Goal: Task Accomplishment & Management: Manage account settings

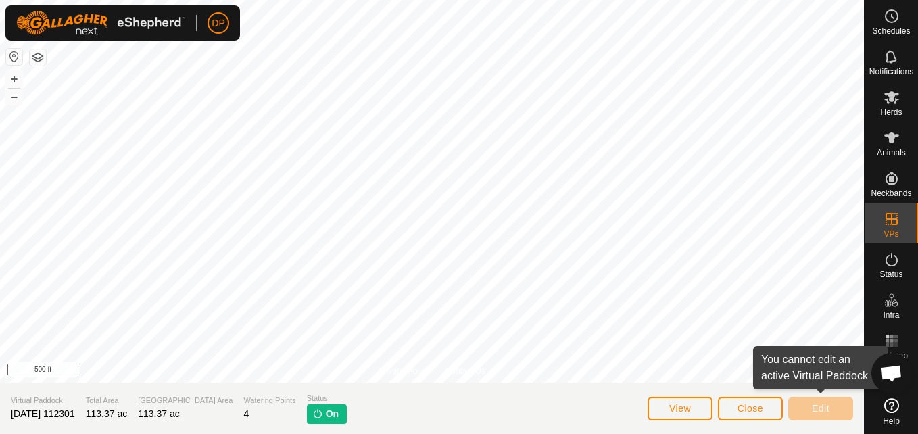
scroll to position [1405, 0]
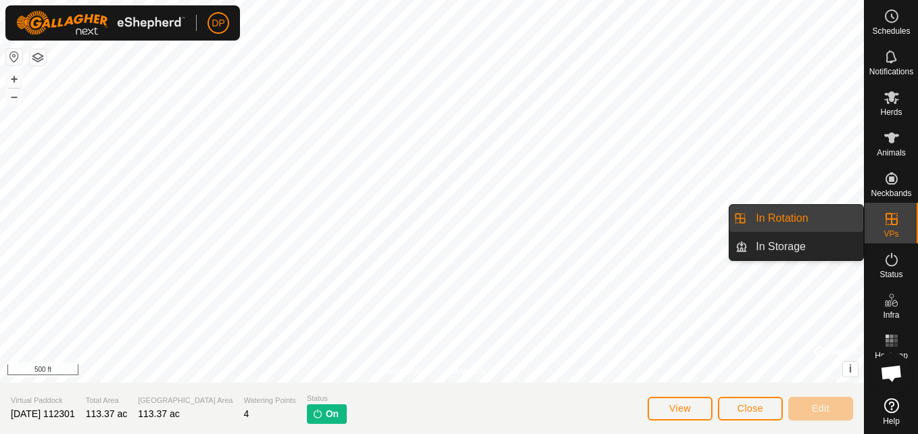
click at [832, 216] on link "In Rotation" at bounding box center [806, 218] width 116 height 27
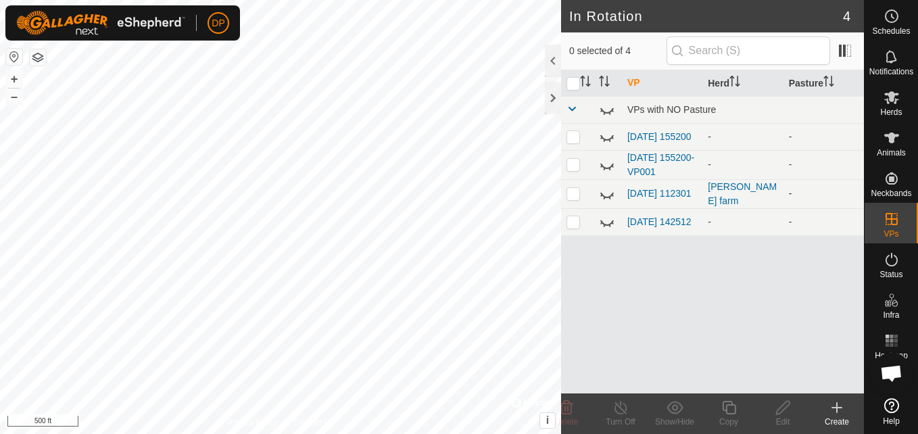
click at [573, 191] on p-checkbox at bounding box center [573, 193] width 14 height 11
checkbox input "true"
click at [613, 193] on icon at bounding box center [607, 194] width 16 height 16
click at [616, 409] on icon at bounding box center [620, 407] width 17 height 16
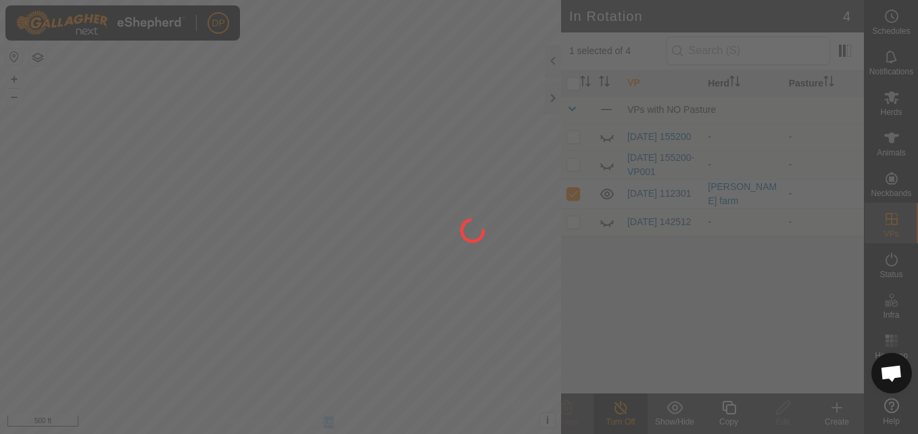
click at [617, 408] on div at bounding box center [459, 217] width 918 height 434
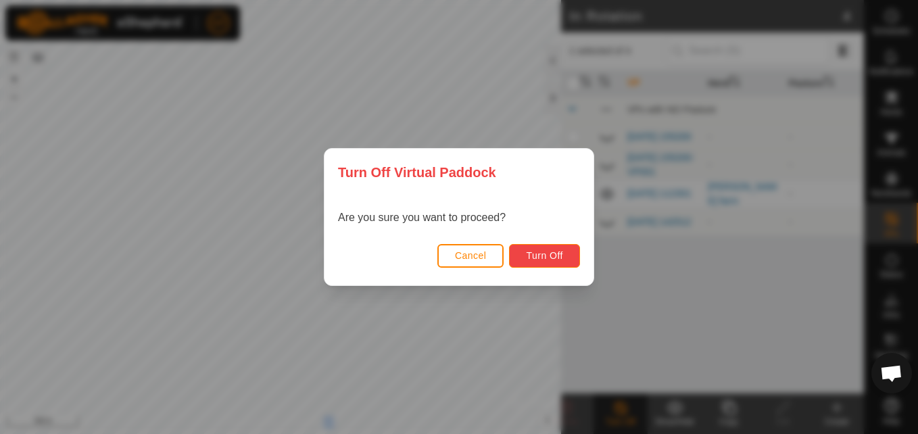
click at [552, 256] on span "Turn Off" at bounding box center [544, 255] width 37 height 11
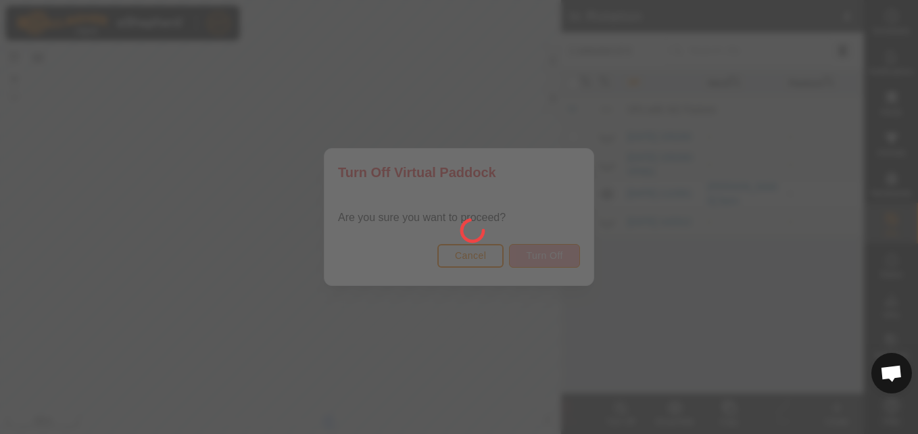
click at [552, 256] on div at bounding box center [459, 217] width 918 height 434
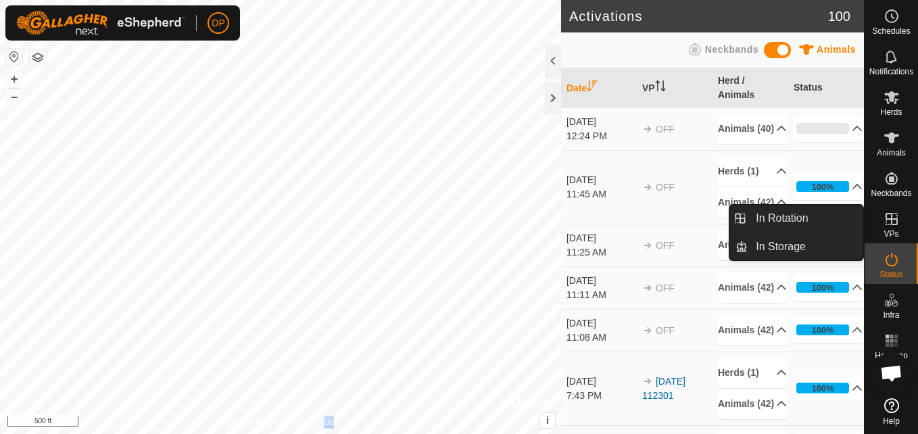
click at [864, 433] on p-menu "In Rotation In Storage In Rotation In Storage" at bounding box center [864, 434] width 0 height 0
click at [794, 218] on link "In Rotation" at bounding box center [806, 218] width 116 height 27
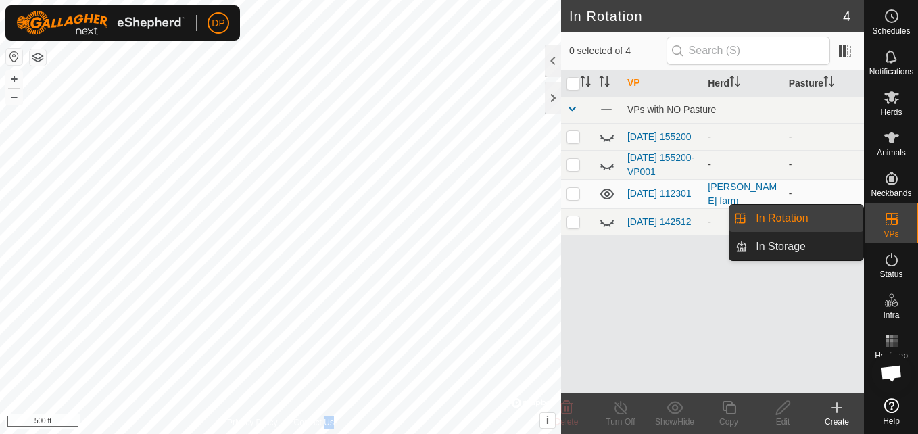
click at [794, 218] on link "In Rotation" at bounding box center [806, 218] width 116 height 27
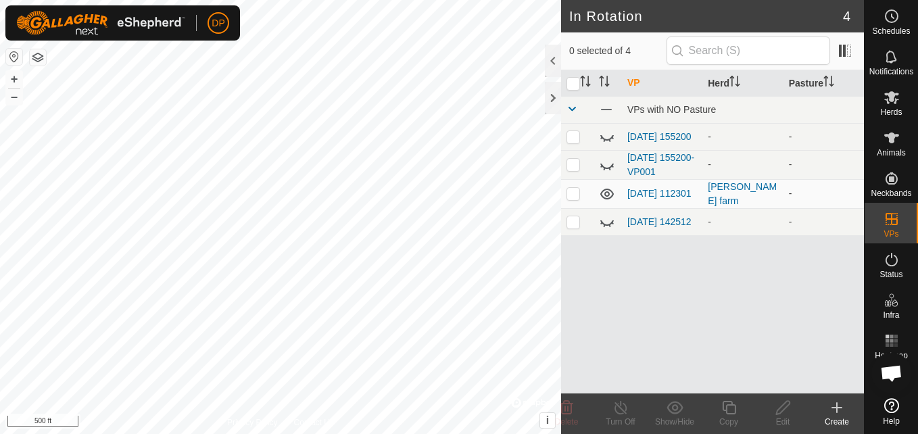
click at [606, 196] on icon at bounding box center [607, 194] width 16 height 16
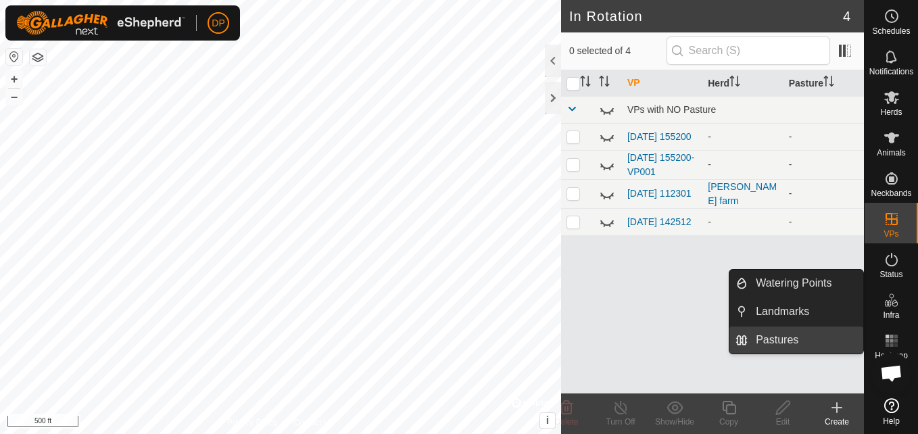
click at [845, 335] on link "Pastures" at bounding box center [806, 339] width 116 height 27
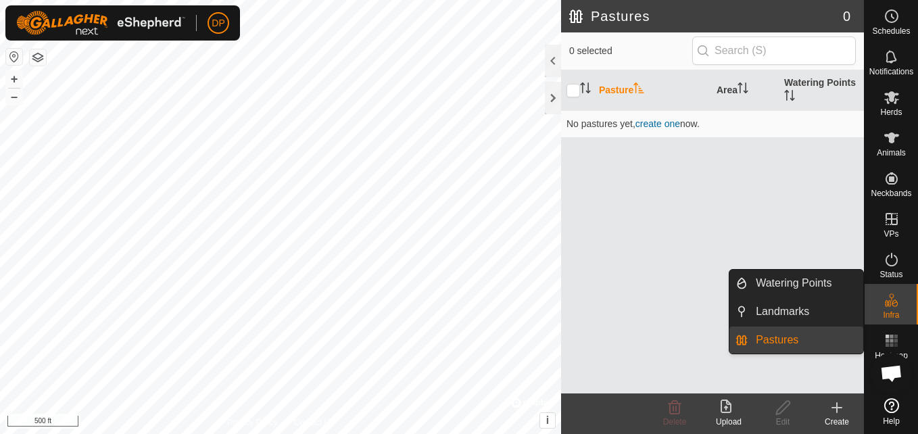
click at [834, 337] on link "Pastures" at bounding box center [806, 339] width 116 height 27
click at [790, 281] on link "Watering Points" at bounding box center [806, 283] width 116 height 27
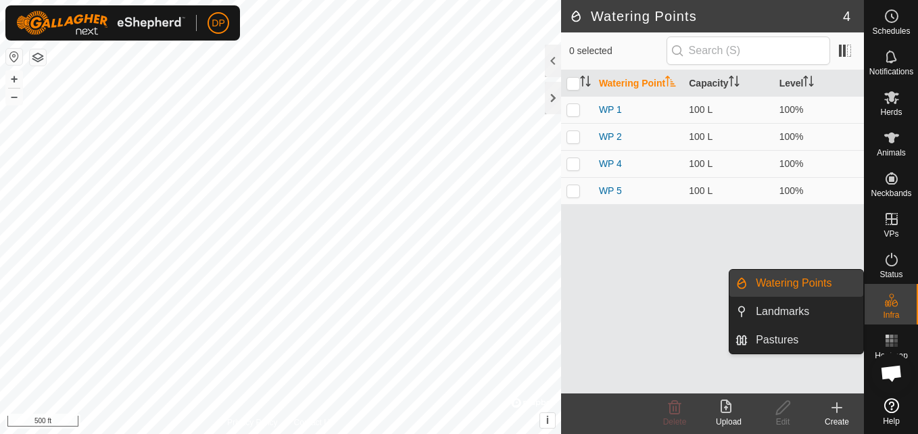
click at [790, 281] on link "Watering Points" at bounding box center [806, 283] width 116 height 27
click at [794, 312] on link "Landmarks" at bounding box center [806, 311] width 116 height 27
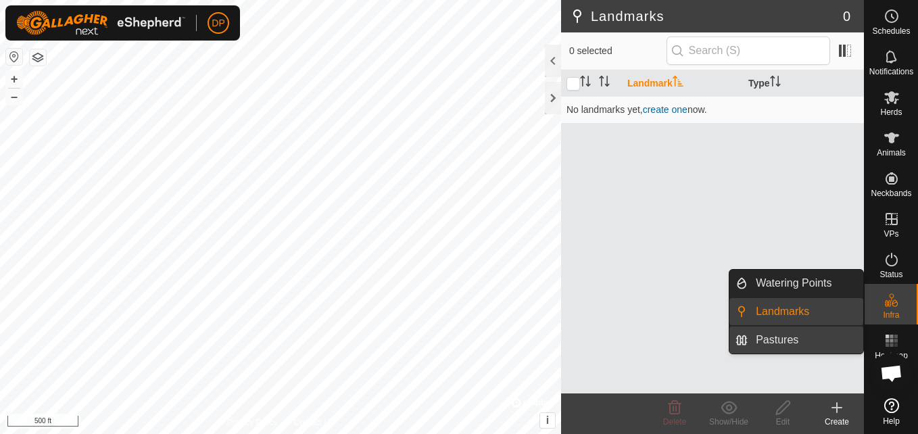
click at [782, 337] on link "Pastures" at bounding box center [806, 339] width 116 height 27
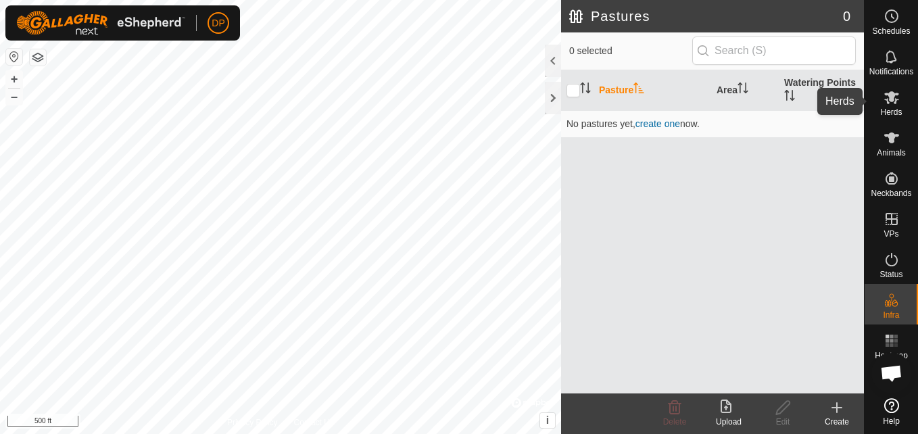
click at [888, 104] on icon at bounding box center [891, 97] width 16 height 16
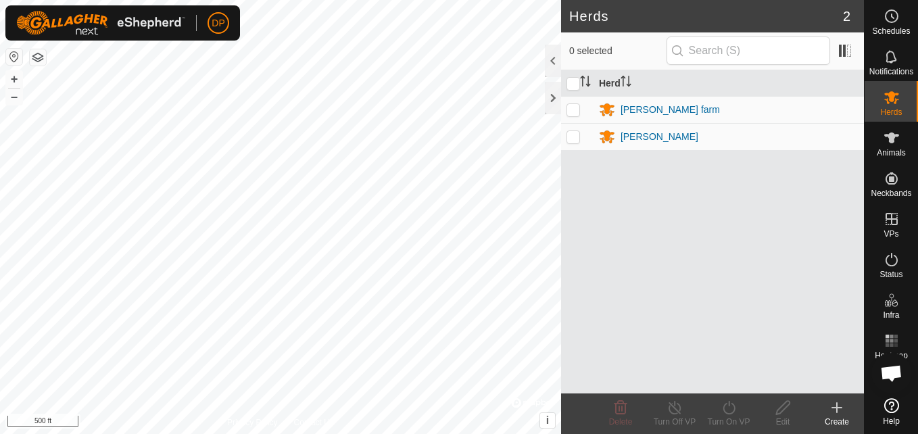
click at [575, 110] on p-checkbox at bounding box center [573, 109] width 14 height 11
checkbox input "true"
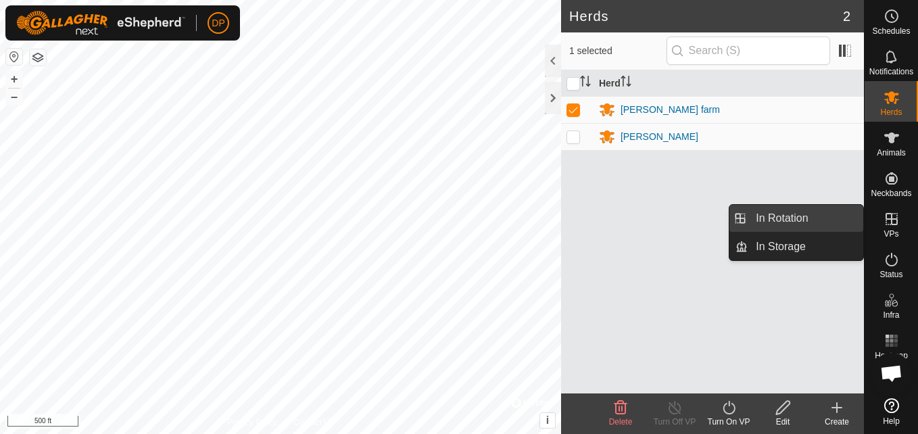
click at [846, 220] on link "In Rotation" at bounding box center [806, 218] width 116 height 27
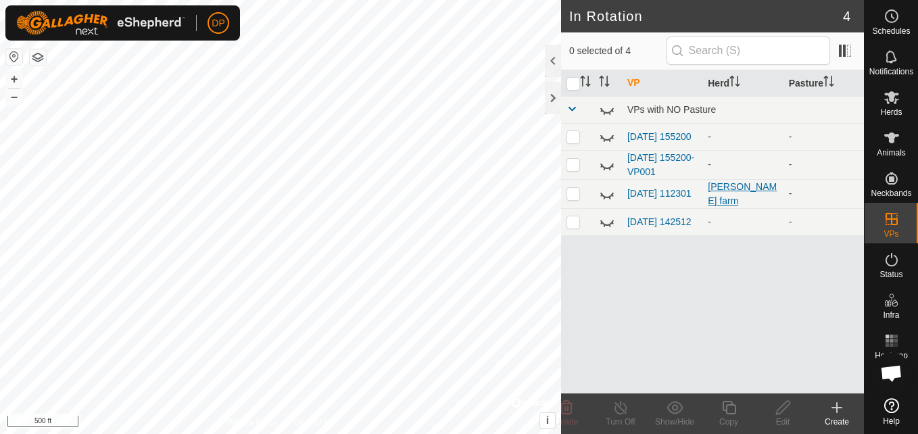
click at [710, 196] on div "[PERSON_NAME] farm" at bounding box center [743, 194] width 70 height 28
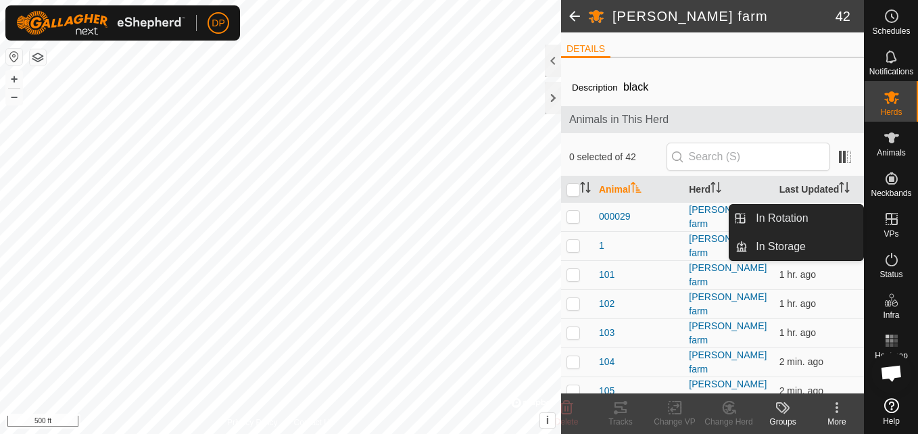
click at [889, 223] on icon at bounding box center [891, 219] width 16 height 16
click at [821, 214] on link "In Rotation" at bounding box center [806, 218] width 116 height 27
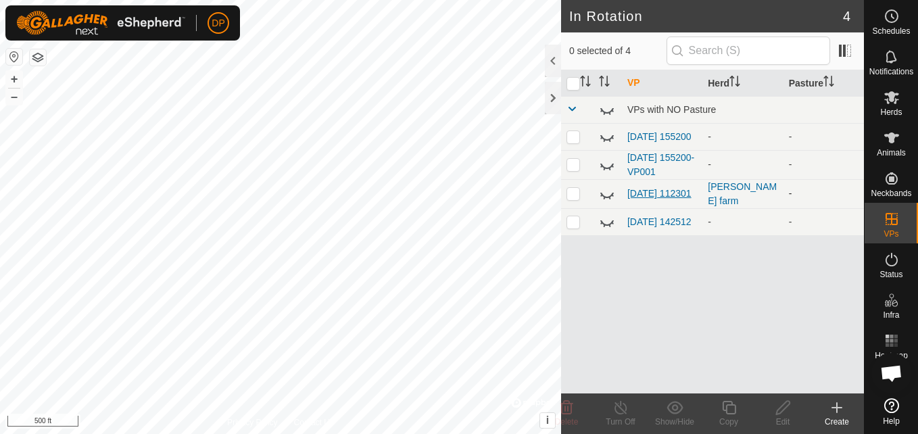
click at [636, 199] on link "[DATE] 112301" at bounding box center [659, 193] width 64 height 11
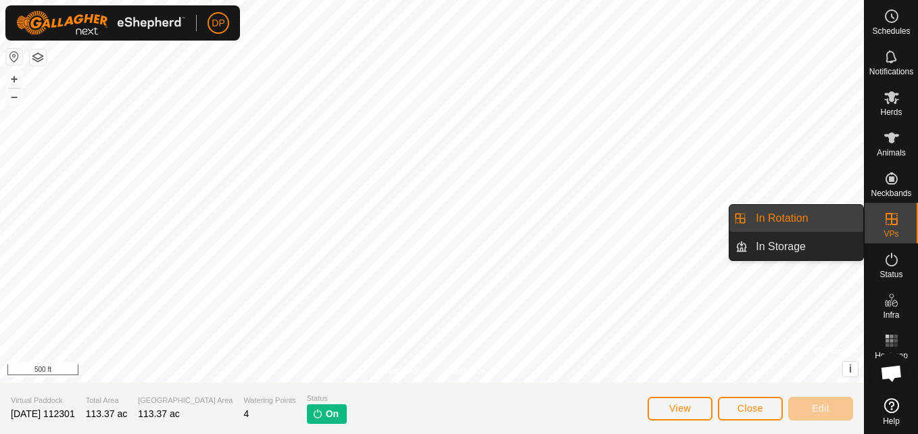
click at [815, 213] on link "In Rotation" at bounding box center [806, 218] width 116 height 27
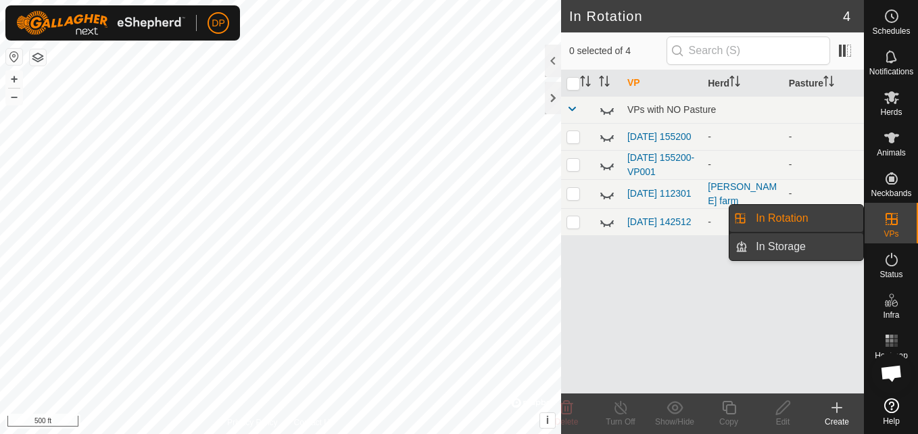
click at [817, 247] on link "In Storage" at bounding box center [806, 246] width 116 height 27
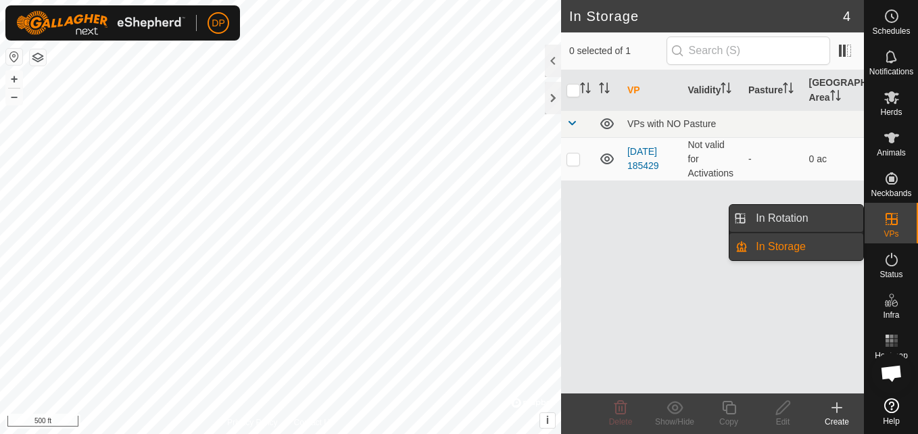
click at [840, 214] on link "In Rotation" at bounding box center [806, 218] width 116 height 27
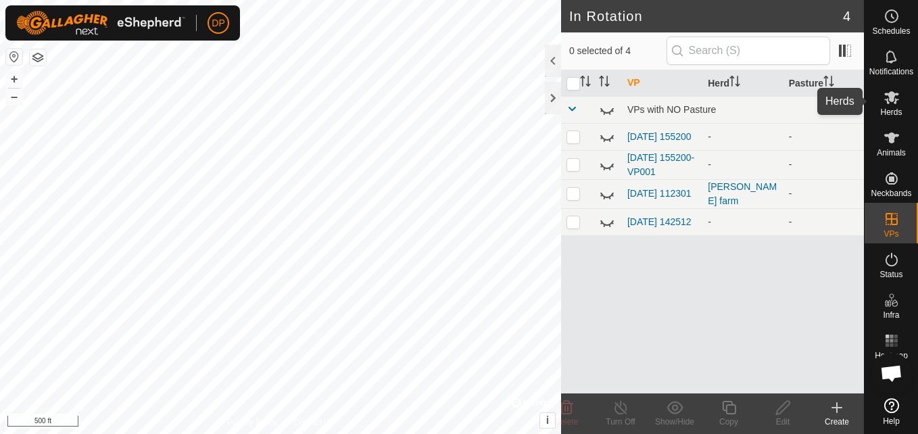
click at [888, 101] on icon at bounding box center [891, 97] width 15 height 13
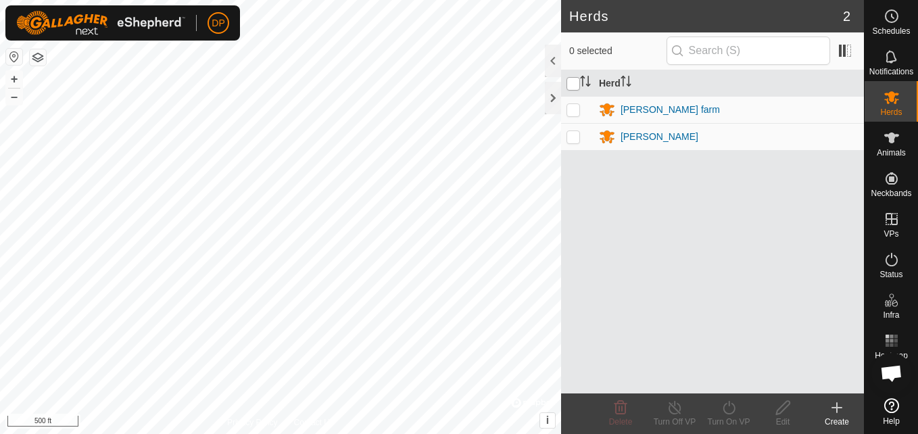
click at [577, 82] on input "checkbox" at bounding box center [573, 84] width 14 height 14
checkbox input "true"
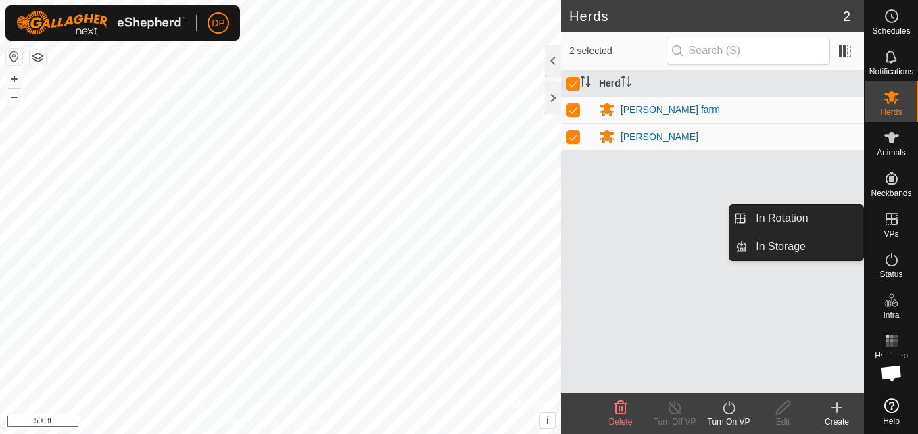
drag, startPoint x: 865, startPoint y: 231, endPoint x: 886, endPoint y: 222, distance: 22.7
click at [886, 222] on icon at bounding box center [891, 219] width 12 height 12
click at [844, 220] on link "In Rotation" at bounding box center [806, 218] width 116 height 27
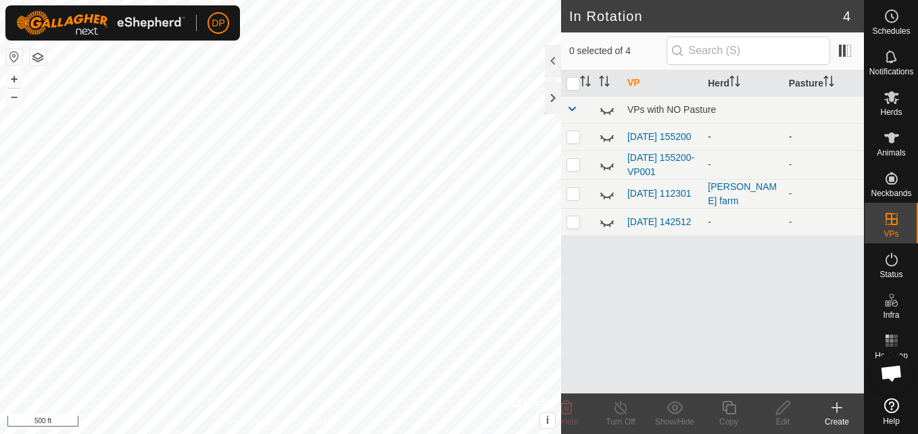
click at [607, 132] on icon at bounding box center [607, 136] width 16 height 16
click at [600, 166] on icon at bounding box center [607, 165] width 16 height 16
click at [604, 224] on icon at bounding box center [607, 222] width 16 height 16
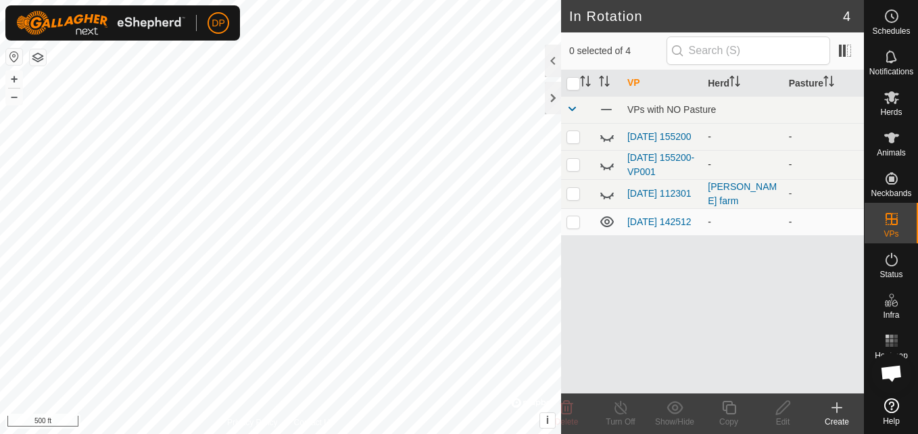
click at [604, 224] on icon at bounding box center [607, 222] width 16 height 16
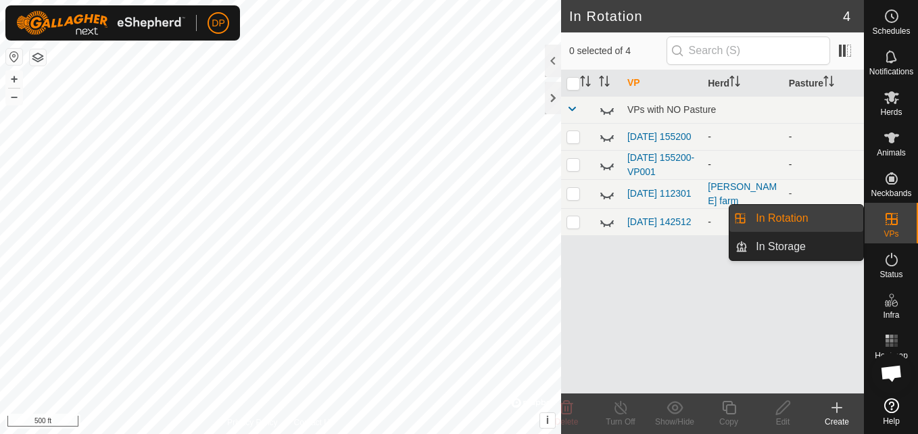
drag, startPoint x: 861, startPoint y: 222, endPoint x: 850, endPoint y: 218, distance: 11.3
click at [850, 218] on link "In Rotation" at bounding box center [806, 218] width 116 height 27
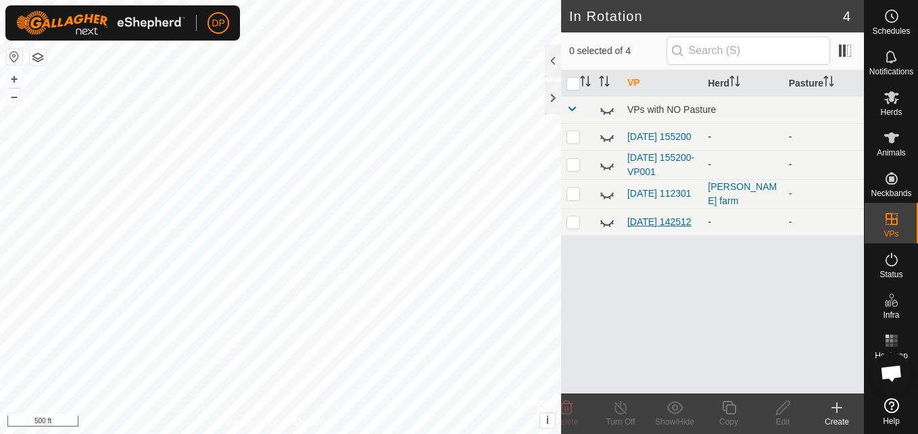
click at [641, 221] on link "[DATE] 142512" at bounding box center [659, 221] width 64 height 11
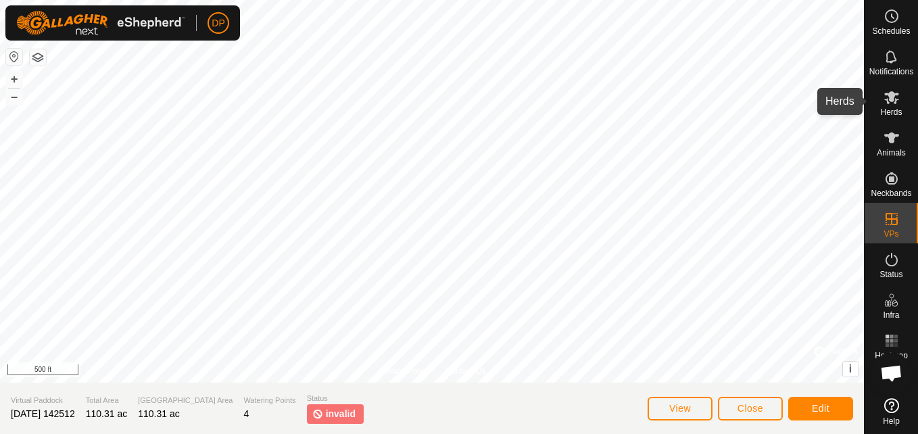
click at [892, 105] on es-mob-svg-icon at bounding box center [891, 98] width 24 height 22
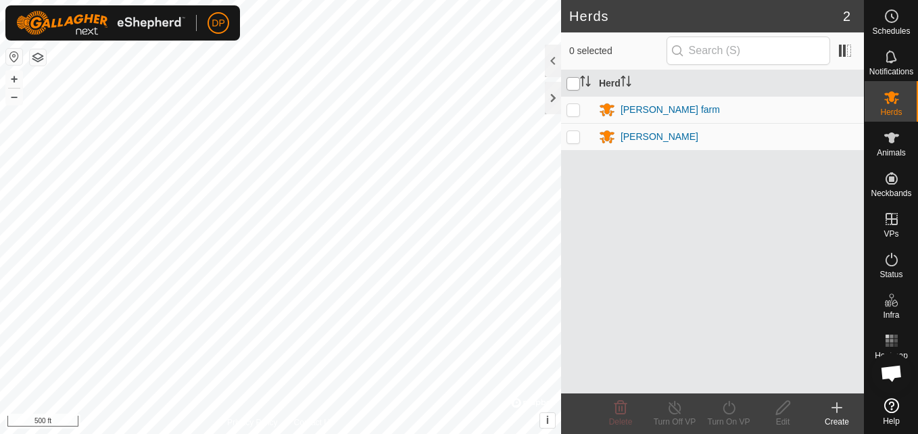
click at [570, 83] on input "checkbox" at bounding box center [573, 84] width 14 height 14
checkbox input "true"
click at [728, 406] on icon at bounding box center [729, 407] width 17 height 16
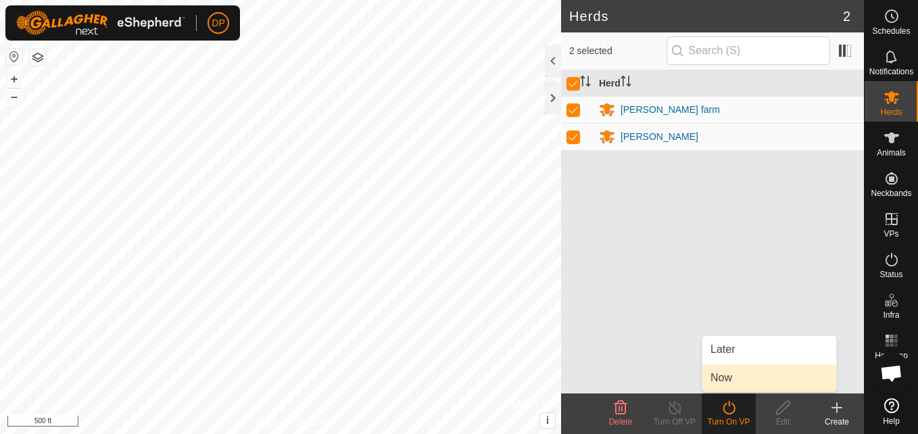
click at [727, 378] on link "Now" at bounding box center [769, 377] width 134 height 27
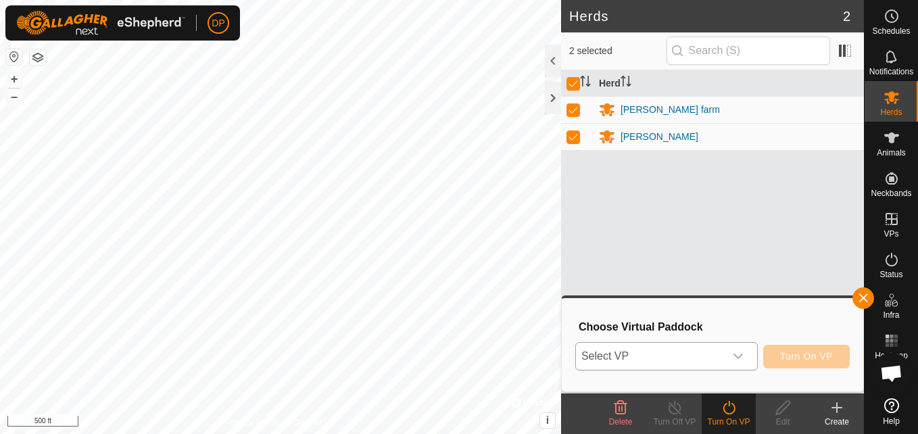
click at [739, 354] on icon "dropdown trigger" at bounding box center [738, 356] width 11 height 11
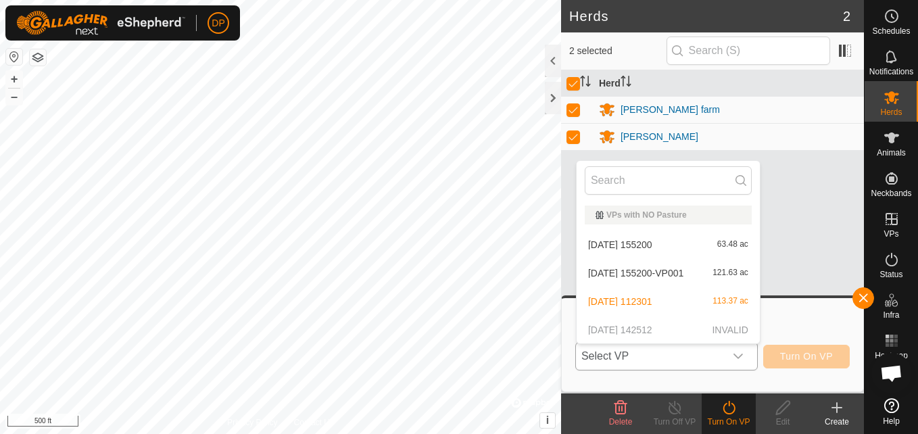
click at [730, 328] on p-selectitem "[DATE] 142512 INVALID" at bounding box center [668, 329] width 183 height 27
click at [655, 329] on p-selectitem "[DATE] 142512 INVALID" at bounding box center [668, 329] width 183 height 27
click at [644, 301] on li "[DATE] 112301 113.37 ac" at bounding box center [668, 301] width 183 height 27
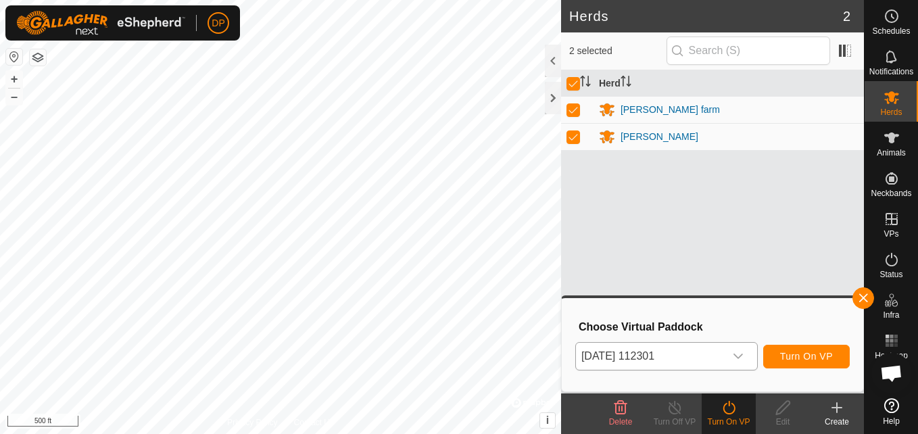
click at [733, 349] on div "dropdown trigger" at bounding box center [738, 356] width 27 height 27
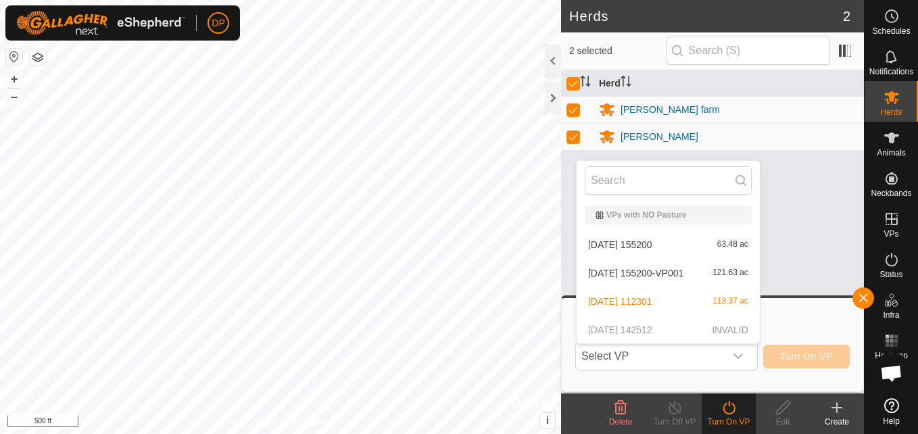
click at [711, 326] on p-selectitem "[DATE] 142512 INVALID" at bounding box center [668, 329] width 183 height 27
click at [695, 331] on p-selectitem "[DATE] 142512 INVALID" at bounding box center [668, 329] width 183 height 27
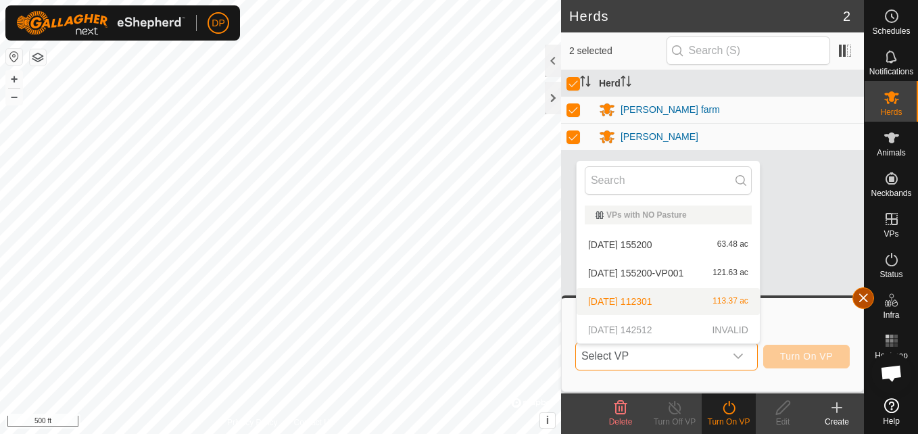
click at [865, 297] on button "button" at bounding box center [863, 298] width 22 height 22
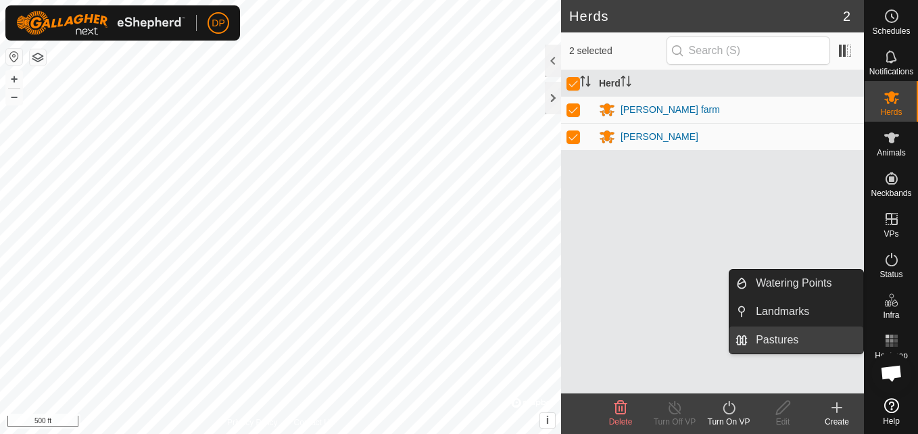
click at [815, 337] on link "Pastures" at bounding box center [806, 339] width 116 height 27
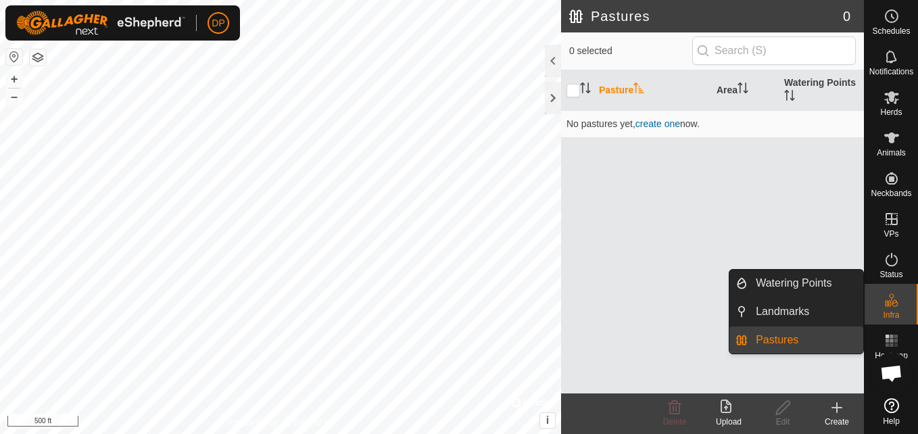
click at [815, 337] on link "Pastures" at bounding box center [806, 339] width 116 height 27
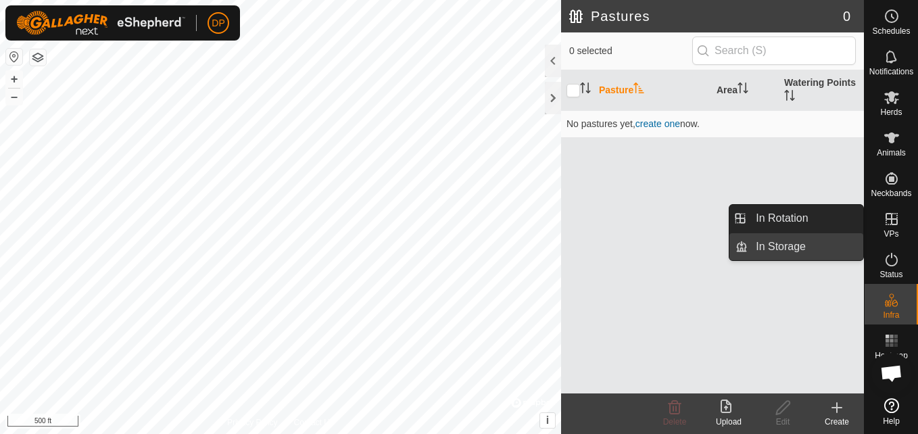
click at [817, 247] on link "In Storage" at bounding box center [806, 246] width 116 height 27
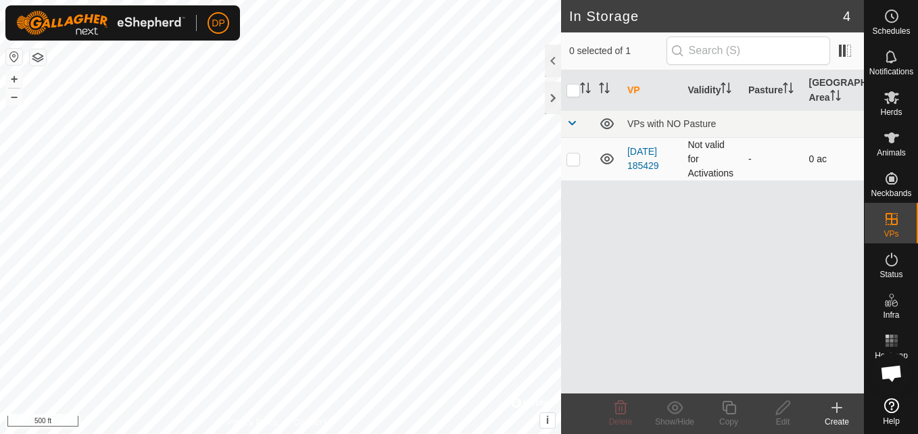
click at [610, 157] on icon at bounding box center [607, 159] width 16 height 16
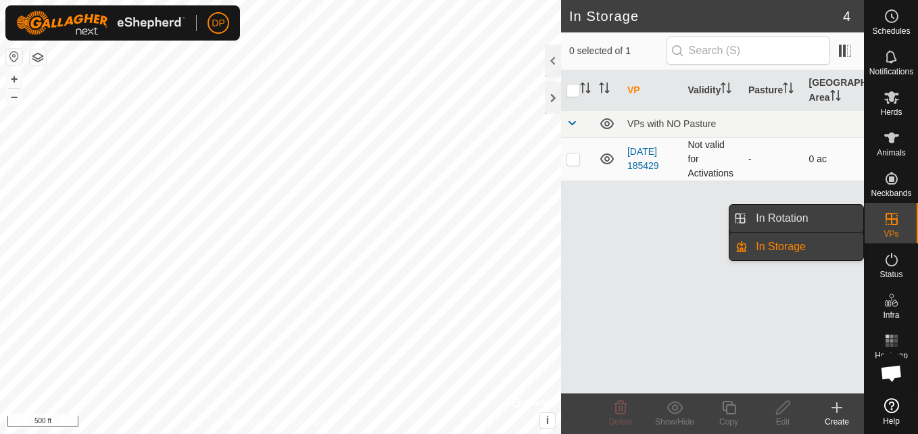
click at [842, 217] on link "In Rotation" at bounding box center [806, 218] width 116 height 27
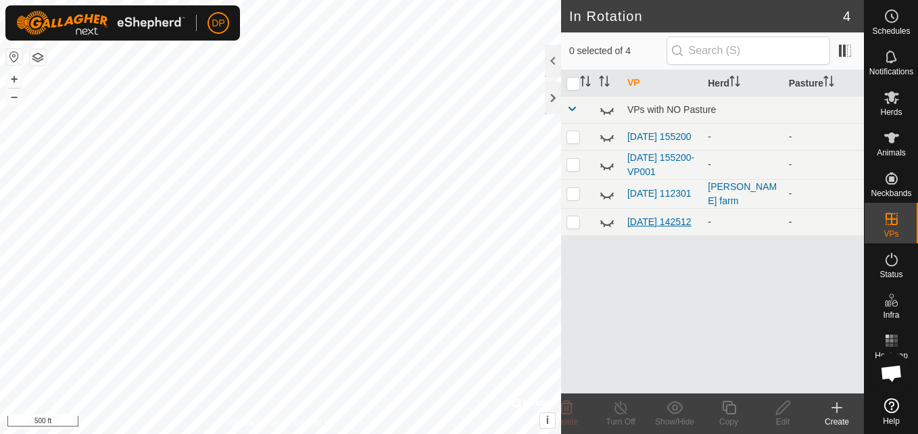
click at [663, 222] on link "[DATE] 142512" at bounding box center [659, 221] width 64 height 11
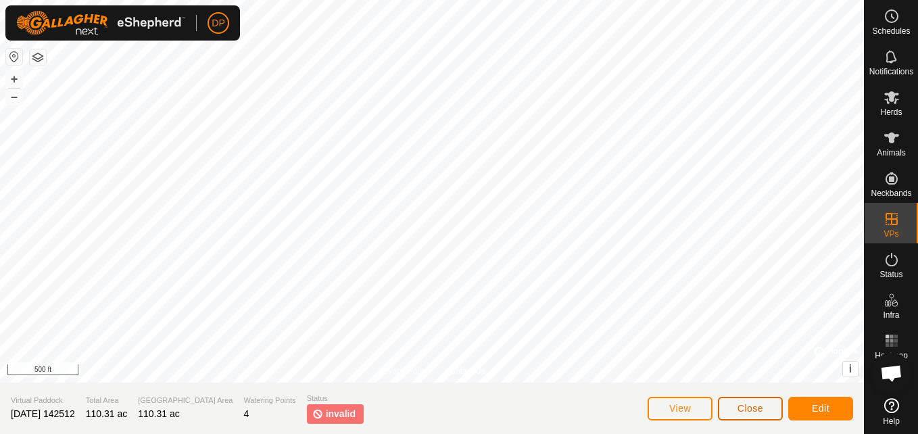
click at [741, 404] on span "Close" at bounding box center [750, 408] width 26 height 11
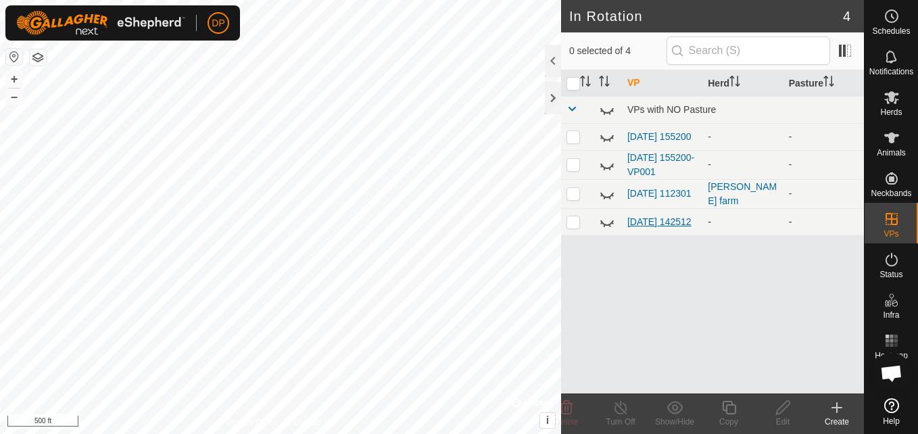
click at [645, 216] on link "[DATE] 142512" at bounding box center [659, 221] width 64 height 11
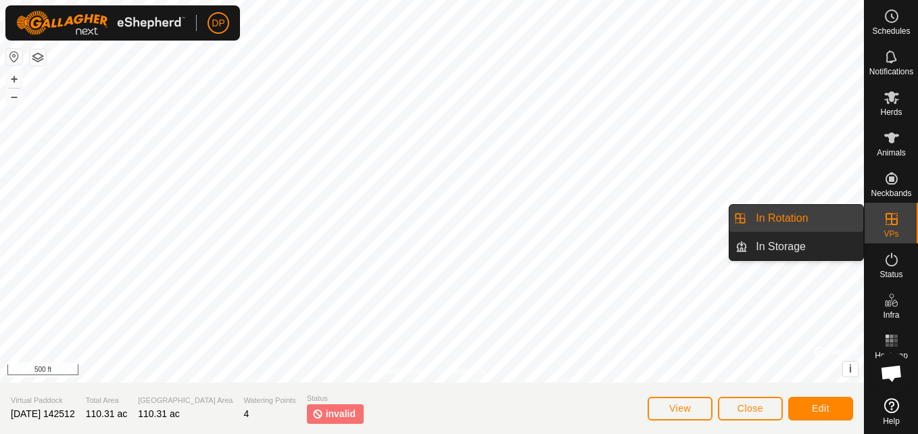
click at [846, 219] on link "In Rotation" at bounding box center [806, 218] width 116 height 27
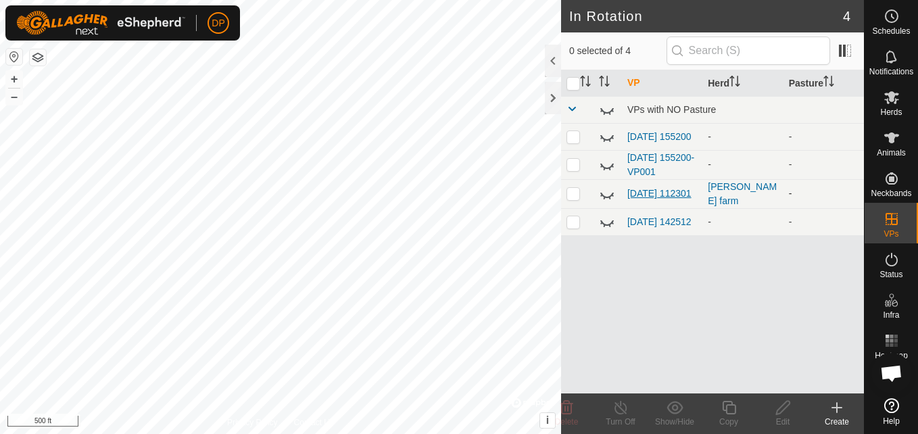
click at [658, 191] on link "[DATE] 112301" at bounding box center [659, 193] width 64 height 11
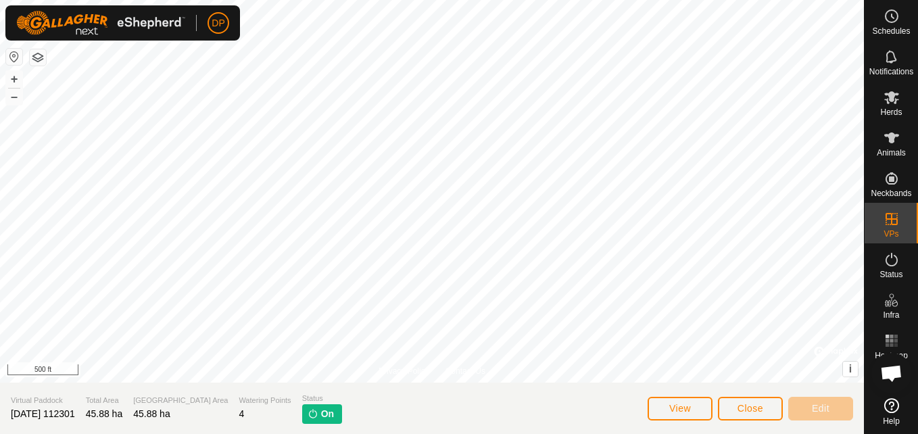
scroll to position [1405, 0]
click at [896, 214] on es-menu-bar "Schedules Notifications Herds Animals Neckbands VPs Status Infra Heatmap Help" at bounding box center [891, 217] width 54 height 434
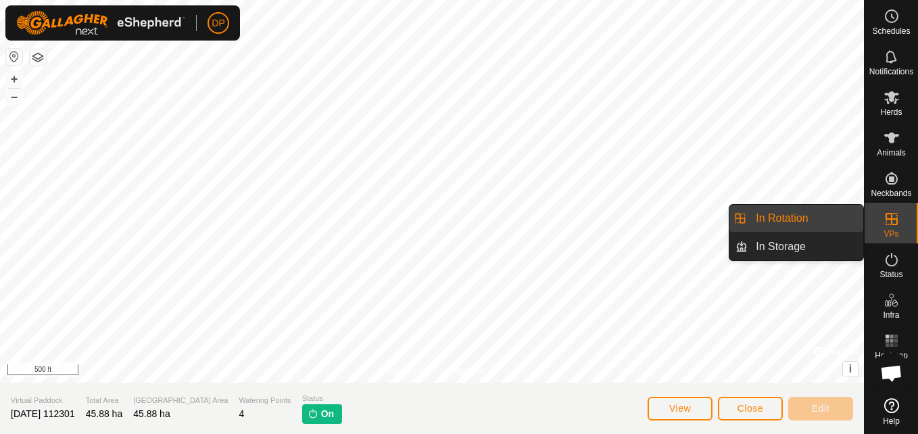
click at [825, 210] on link "In Rotation" at bounding box center [806, 218] width 116 height 27
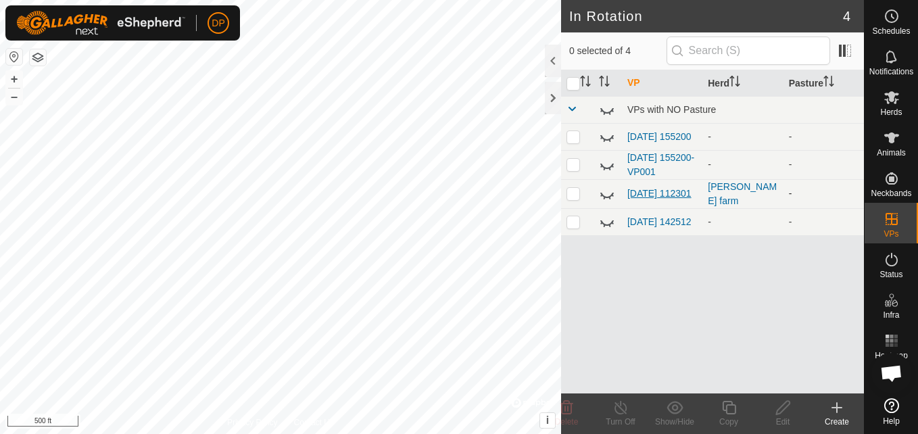
click at [644, 199] on link "[DATE] 112301" at bounding box center [659, 193] width 64 height 11
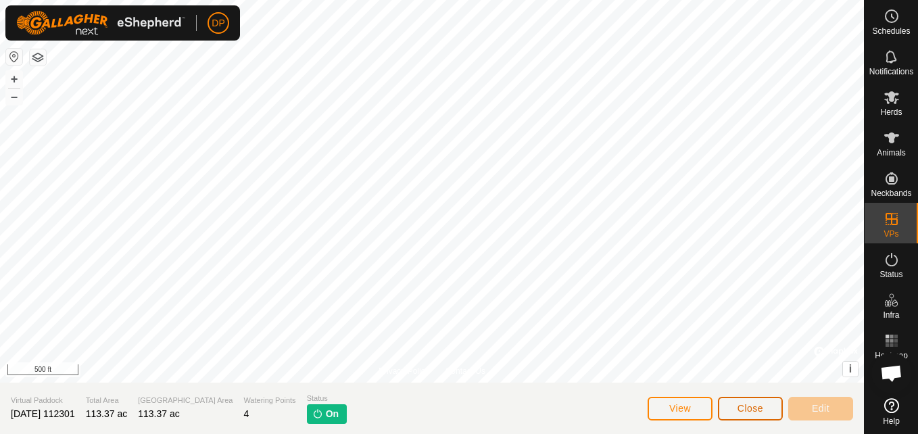
click at [739, 403] on span "Close" at bounding box center [750, 408] width 26 height 11
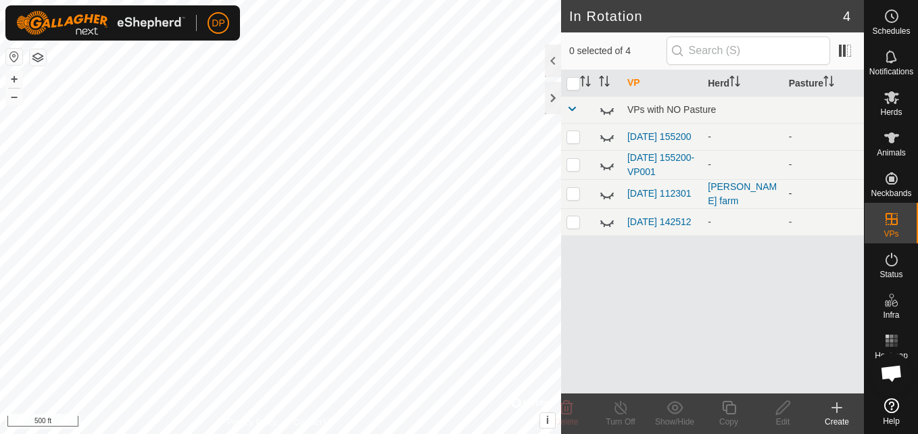
click at [604, 195] on icon at bounding box center [607, 194] width 16 height 16
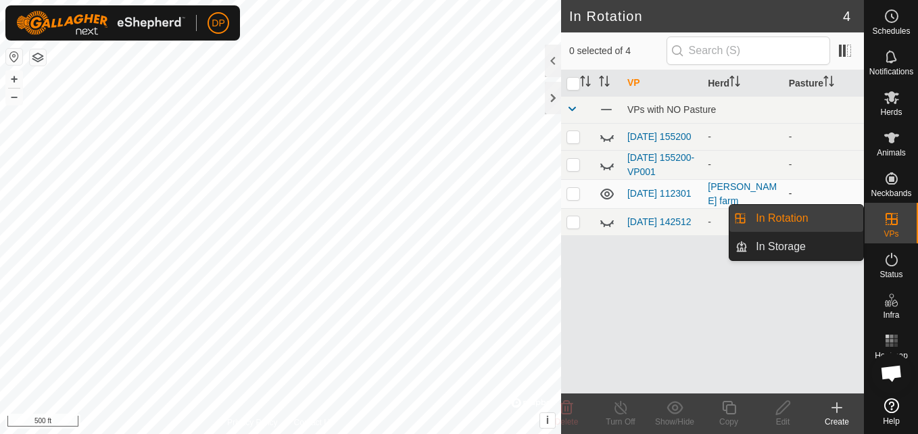
click at [822, 219] on link "In Rotation" at bounding box center [806, 218] width 116 height 27
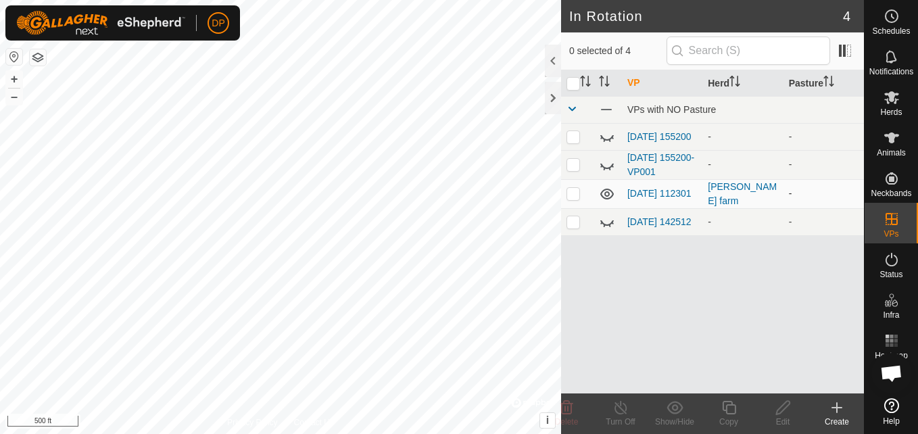
click at [606, 195] on icon at bounding box center [607, 194] width 14 height 11
click at [889, 103] on icon at bounding box center [891, 97] width 15 height 13
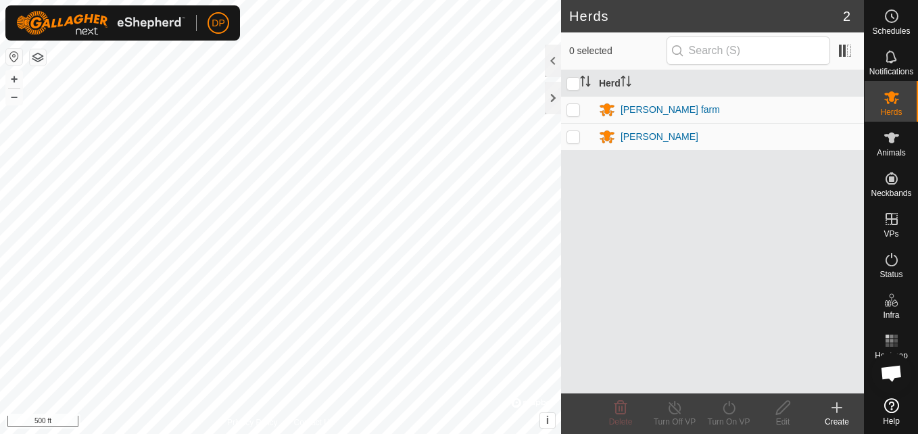
click at [577, 110] on p-checkbox at bounding box center [573, 109] width 14 height 11
checkbox input "true"
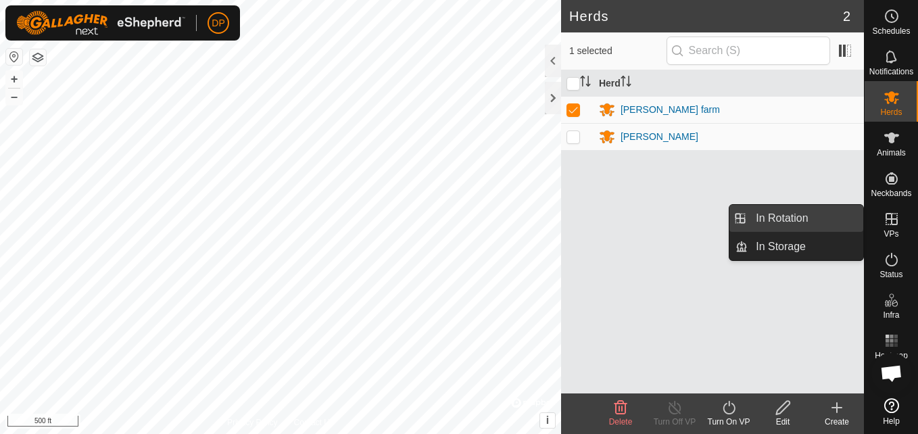
click at [844, 226] on link "In Rotation" at bounding box center [806, 218] width 116 height 27
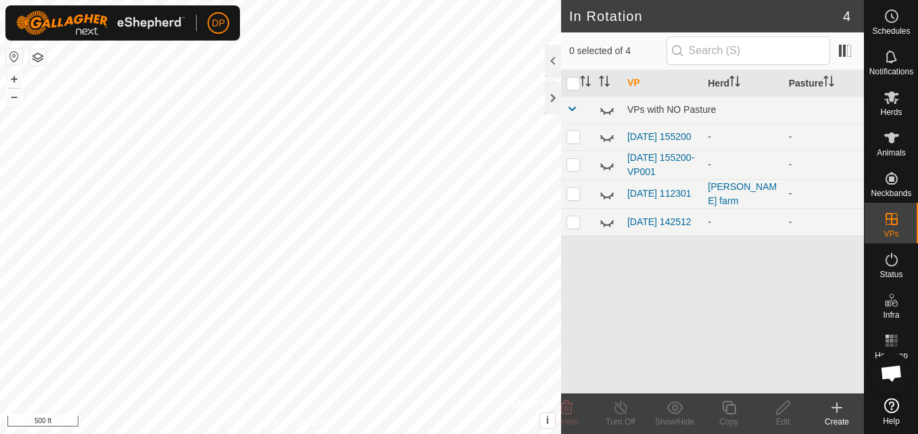
click at [568, 195] on p-checkbox at bounding box center [573, 193] width 14 height 11
checkbox input "true"
click at [614, 412] on icon at bounding box center [620, 407] width 17 height 16
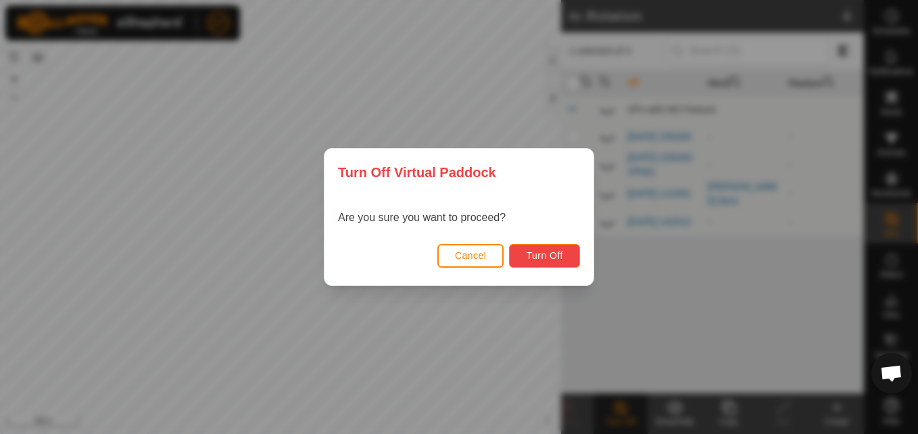
click at [537, 256] on span "Turn Off" at bounding box center [544, 255] width 37 height 11
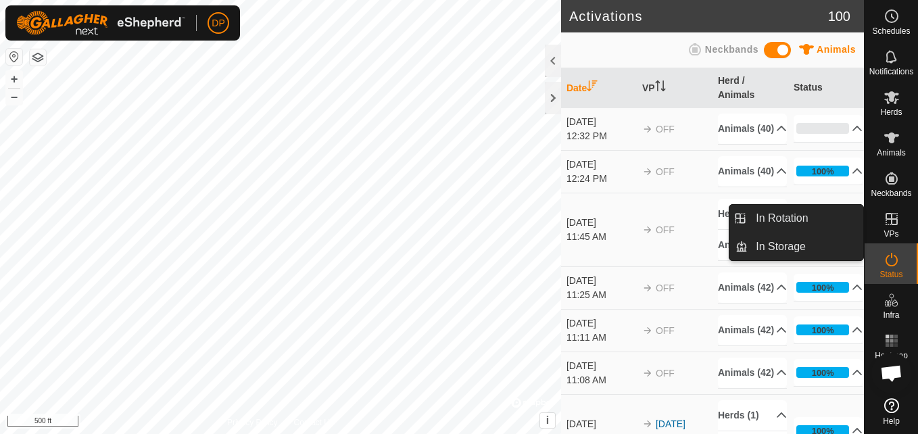
click at [844, 218] on link "In Rotation" at bounding box center [806, 218] width 116 height 27
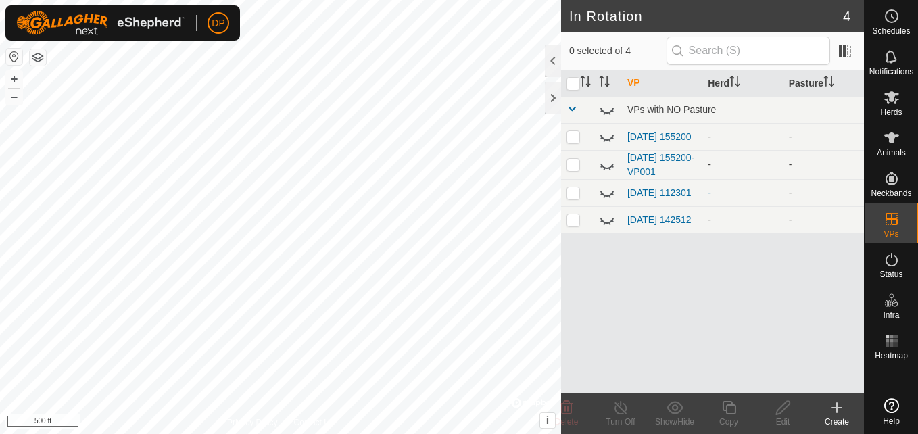
click at [645, 193] on link "[DATE] 112301" at bounding box center [659, 192] width 64 height 11
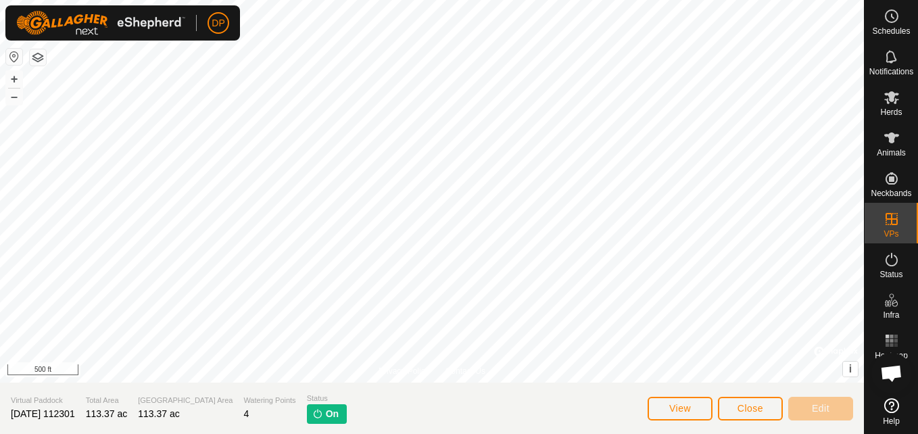
scroll to position [1405, 0]
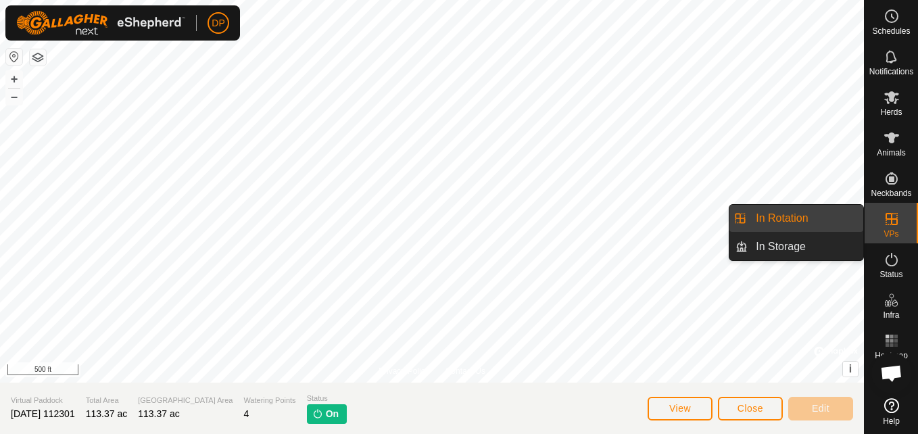
click at [815, 214] on link "In Rotation" at bounding box center [806, 218] width 116 height 27
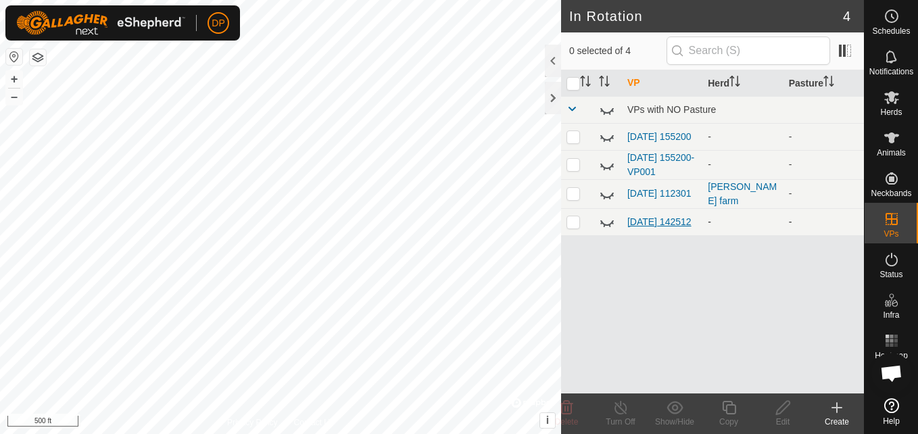
click at [649, 218] on link "[DATE] 142512" at bounding box center [659, 221] width 64 height 11
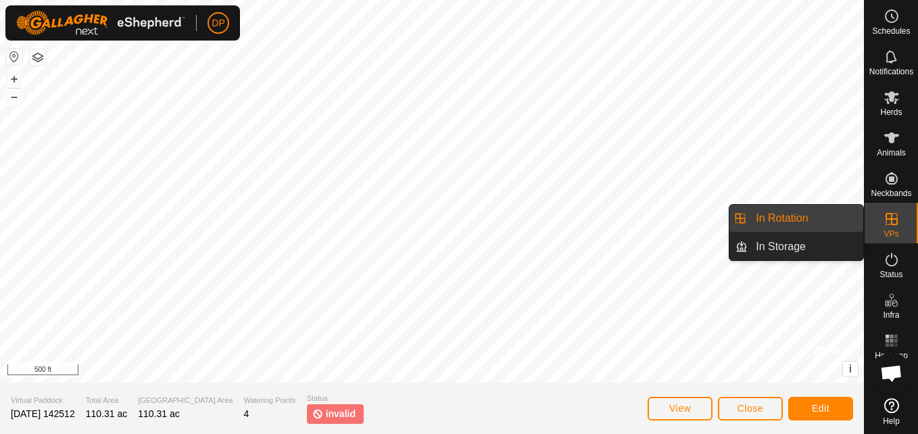
click at [883, 222] on icon at bounding box center [891, 219] width 16 height 16
click at [842, 214] on link "In Rotation" at bounding box center [806, 218] width 116 height 27
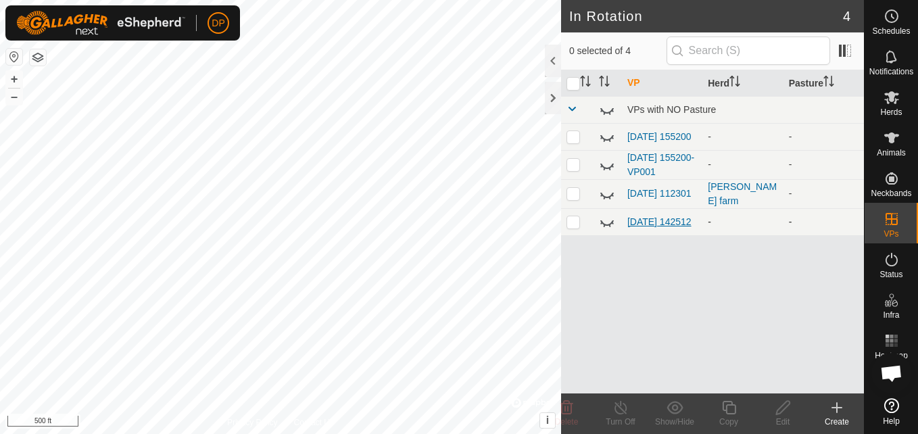
click at [648, 219] on link "[DATE] 142512" at bounding box center [659, 221] width 64 height 11
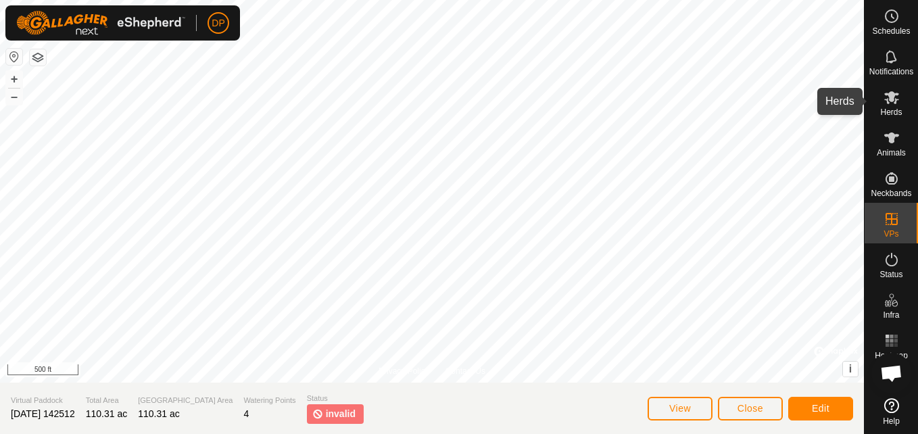
click at [888, 111] on span "Herds" at bounding box center [891, 112] width 22 height 8
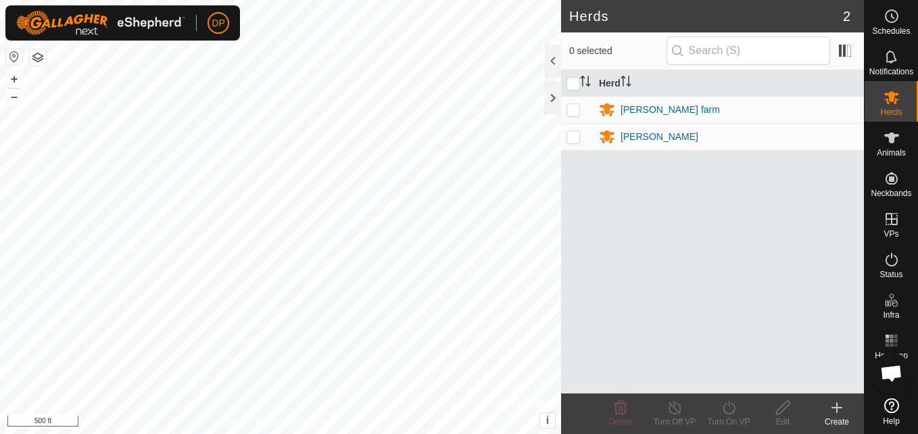
click at [571, 112] on p-checkbox at bounding box center [573, 109] width 14 height 11
checkbox input "true"
click at [724, 413] on icon at bounding box center [729, 407] width 17 height 16
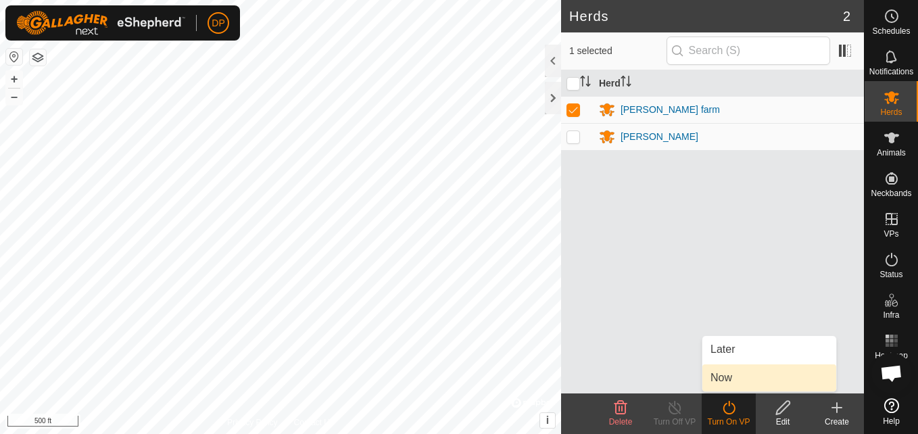
click at [735, 381] on link "Now" at bounding box center [769, 377] width 134 height 27
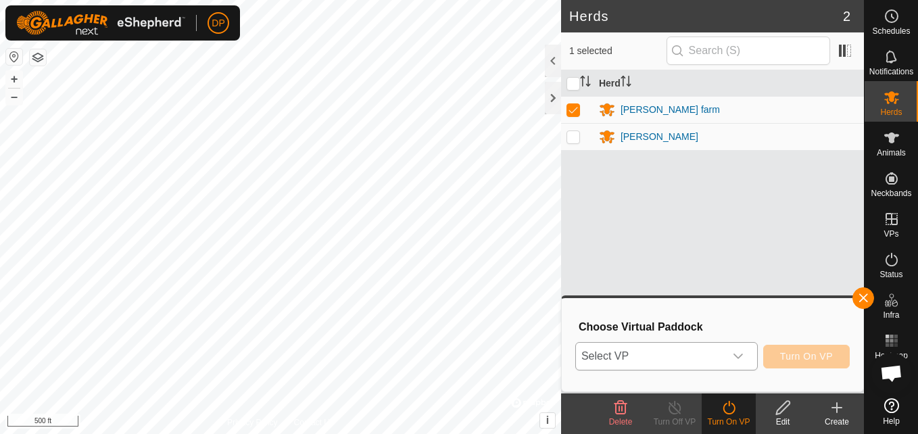
click at [742, 355] on icon "dropdown trigger" at bounding box center [738, 356] width 11 height 11
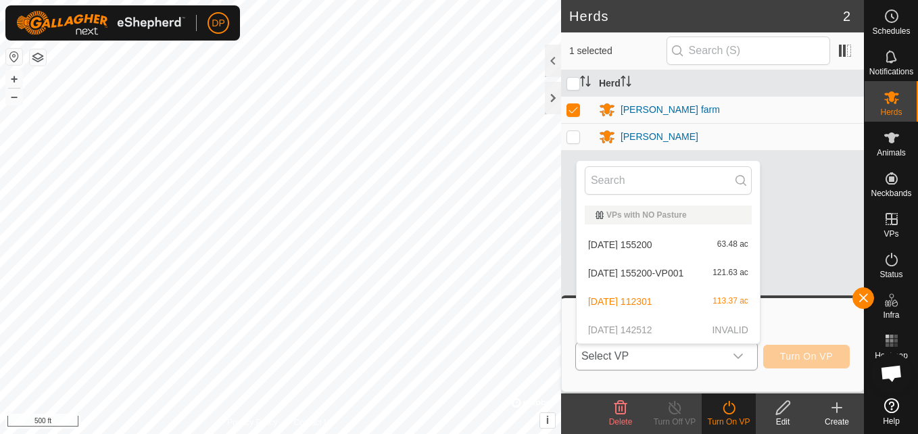
click at [661, 272] on li "2025-08-31 155200-VP001 121.63 ac" at bounding box center [668, 273] width 183 height 27
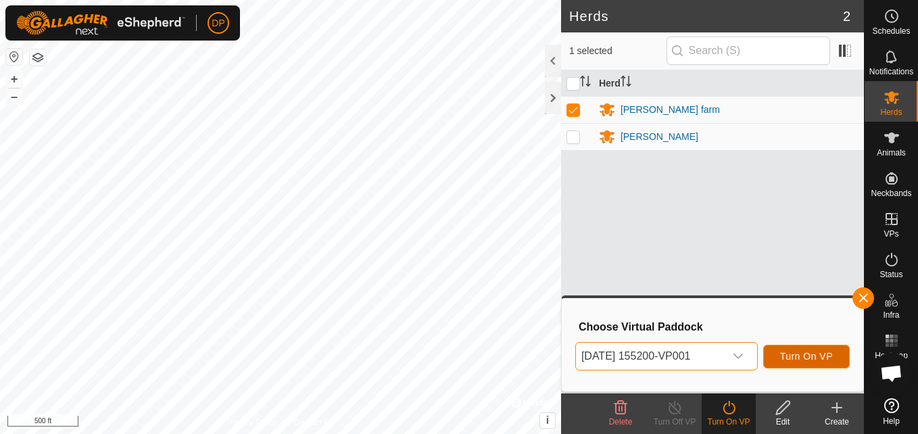
click at [809, 354] on span "Turn On VP" at bounding box center [806, 356] width 53 height 11
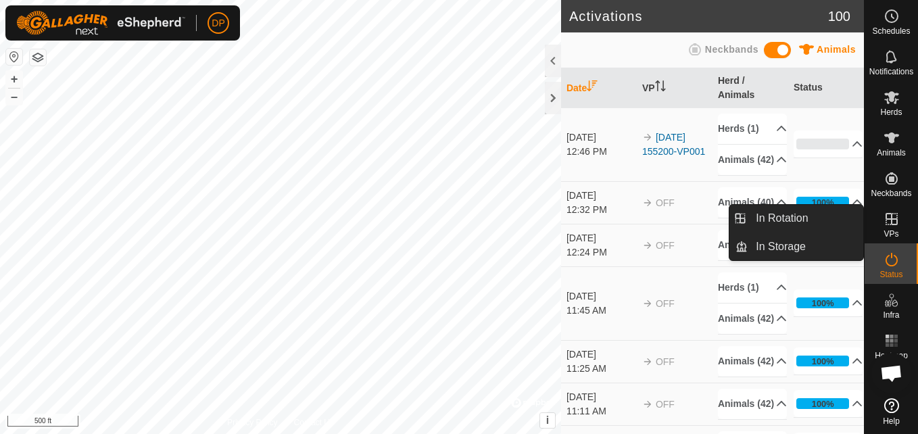
drag, startPoint x: 906, startPoint y: 243, endPoint x: 900, endPoint y: 223, distance: 20.3
click at [900, 223] on es-virtualpaddocks-svg-icon at bounding box center [891, 219] width 24 height 22
click at [833, 216] on link "In Rotation" at bounding box center [806, 218] width 116 height 27
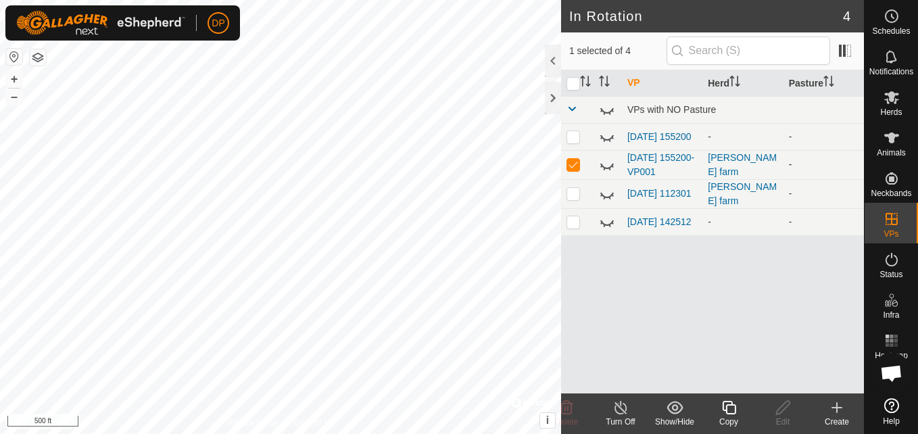
click at [609, 164] on icon at bounding box center [607, 165] width 16 height 16
click at [654, 192] on link "[DATE] 112301" at bounding box center [659, 193] width 64 height 11
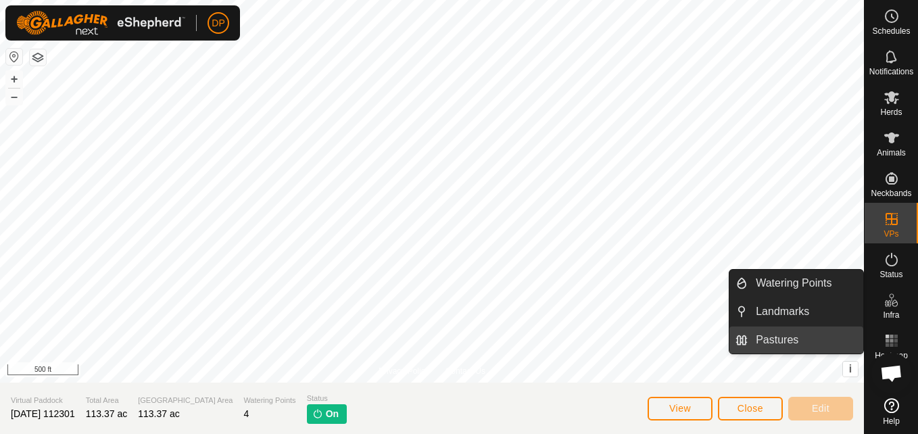
click at [822, 334] on link "Pastures" at bounding box center [806, 339] width 116 height 27
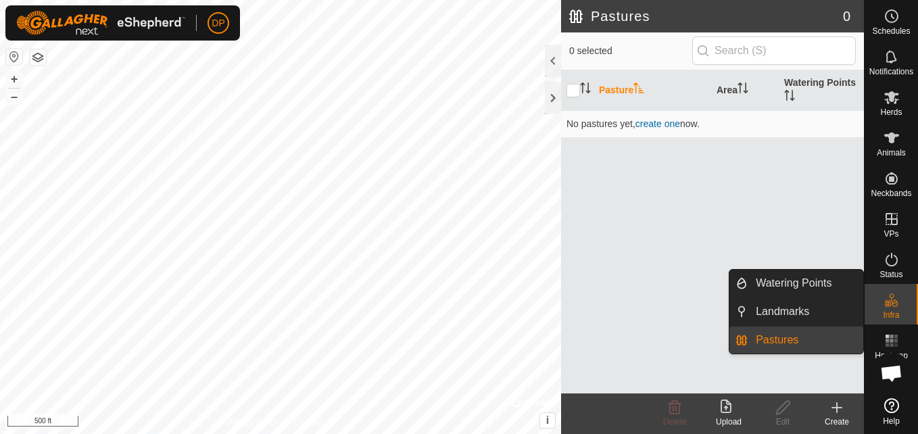
click at [822, 334] on link "Pastures" at bounding box center [806, 339] width 116 height 27
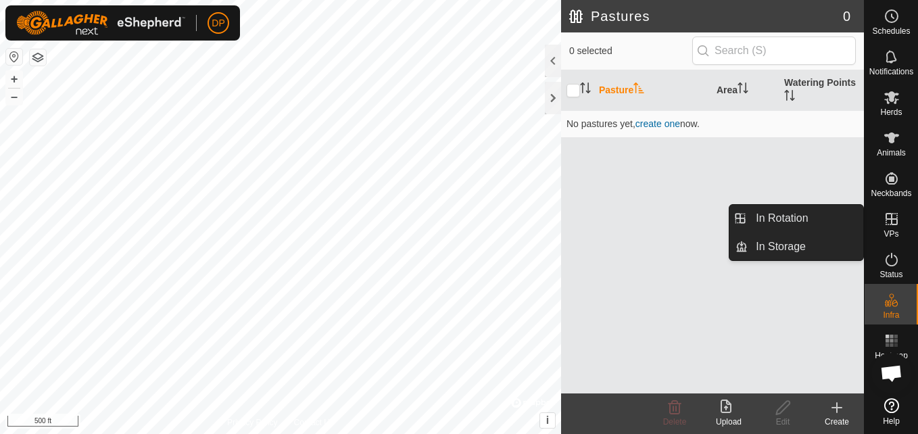
click at [897, 225] on icon at bounding box center [891, 219] width 16 height 16
click at [794, 241] on link "In Storage" at bounding box center [806, 246] width 116 height 27
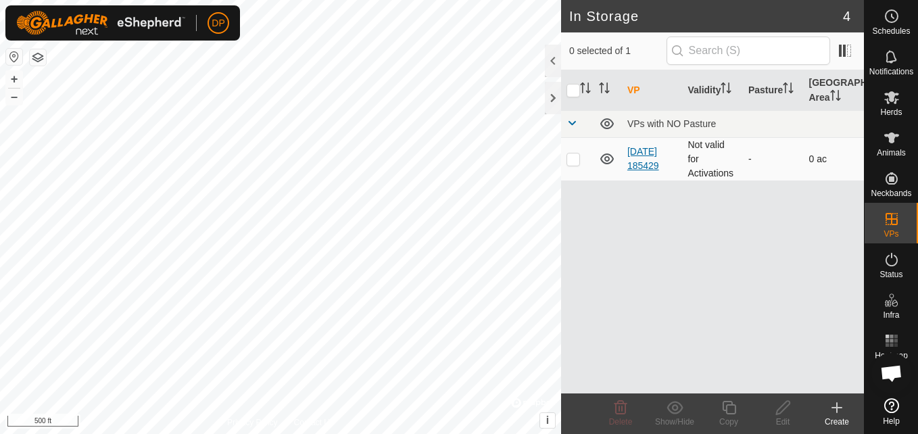
click at [659, 152] on link "[DATE] 185429" at bounding box center [643, 158] width 32 height 25
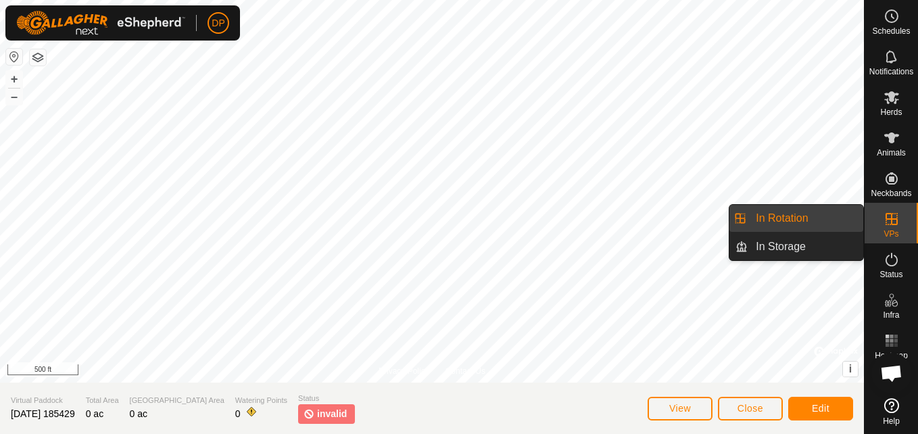
click at [840, 214] on link "In Rotation" at bounding box center [806, 218] width 116 height 27
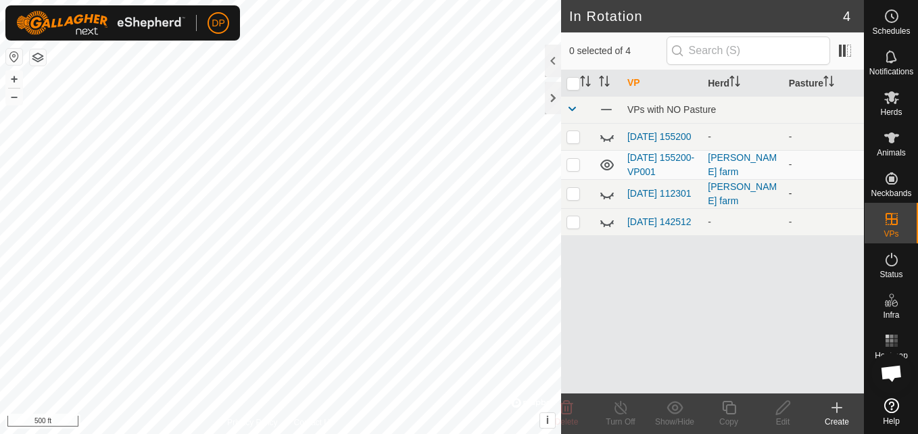
click at [606, 194] on icon at bounding box center [607, 194] width 16 height 16
click at [574, 195] on p-checkbox at bounding box center [573, 193] width 14 height 11
checkbox input "true"
click at [833, 412] on icon at bounding box center [837, 407] width 16 height 16
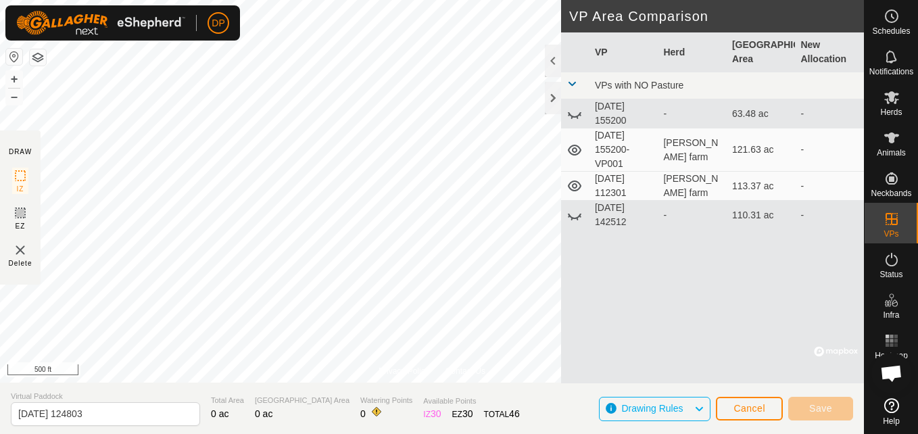
click at [699, 333] on div "VP Herd Grazing Area New Allocation VPs with NO Pasture 2025-08-31 155200 - 63.…" at bounding box center [712, 207] width 303 height 351
click at [745, 412] on span "Cancel" at bounding box center [749, 408] width 32 height 11
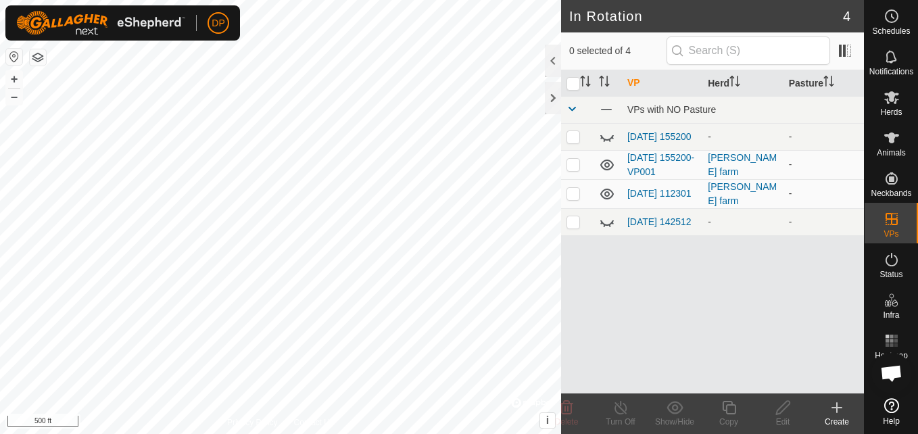
click at [607, 195] on icon at bounding box center [607, 194] width 16 height 16
click at [574, 197] on p-checkbox at bounding box center [573, 193] width 14 height 11
click at [607, 198] on icon at bounding box center [607, 195] width 14 height 5
click at [607, 226] on icon at bounding box center [607, 222] width 16 height 16
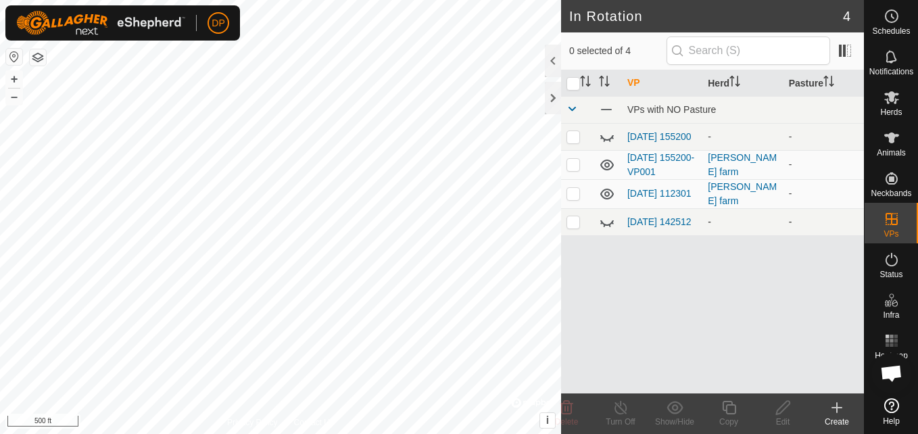
click at [605, 196] on icon at bounding box center [607, 194] width 14 height 11
click at [567, 195] on p-checkbox at bounding box center [573, 193] width 14 height 11
checkbox input "true"
click at [612, 194] on icon at bounding box center [607, 194] width 16 height 16
click at [640, 190] on link "[DATE] 112301" at bounding box center [659, 193] width 64 height 11
